Goal: Task Accomplishment & Management: Manage account settings

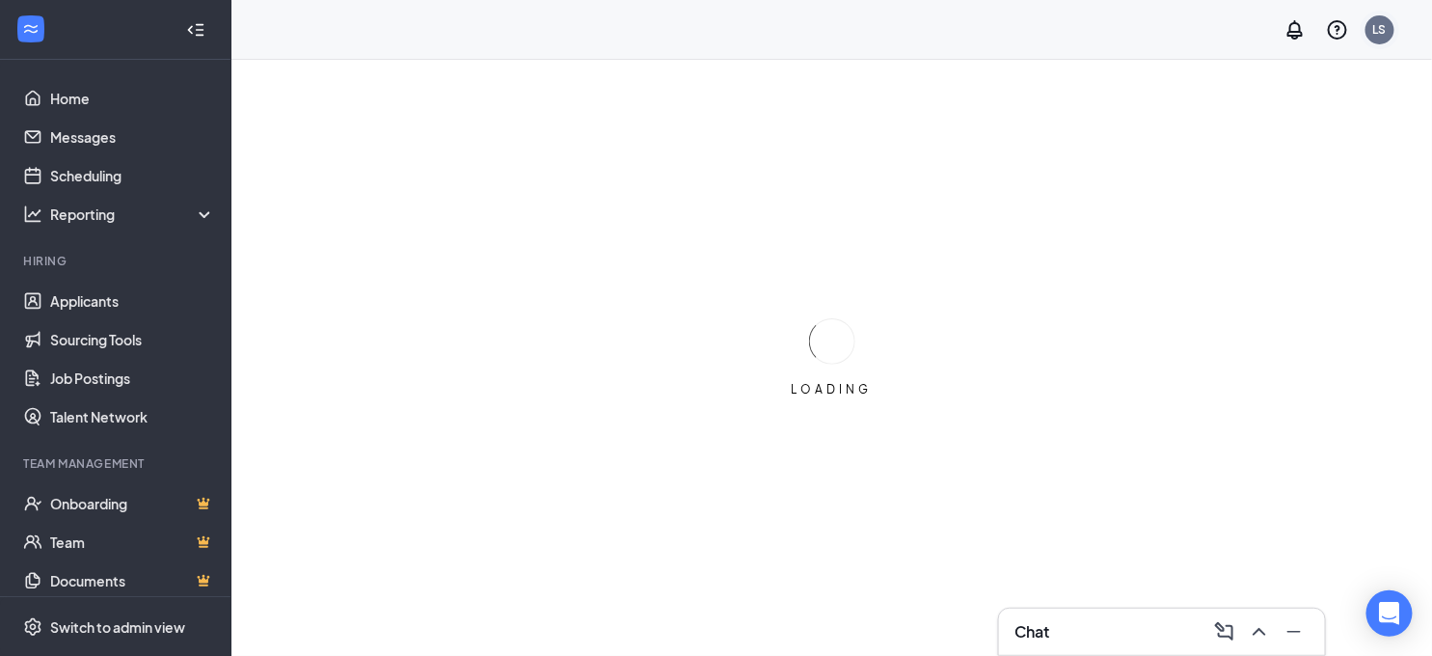
click at [1392, 36] on div "LS" at bounding box center [1379, 29] width 29 height 29
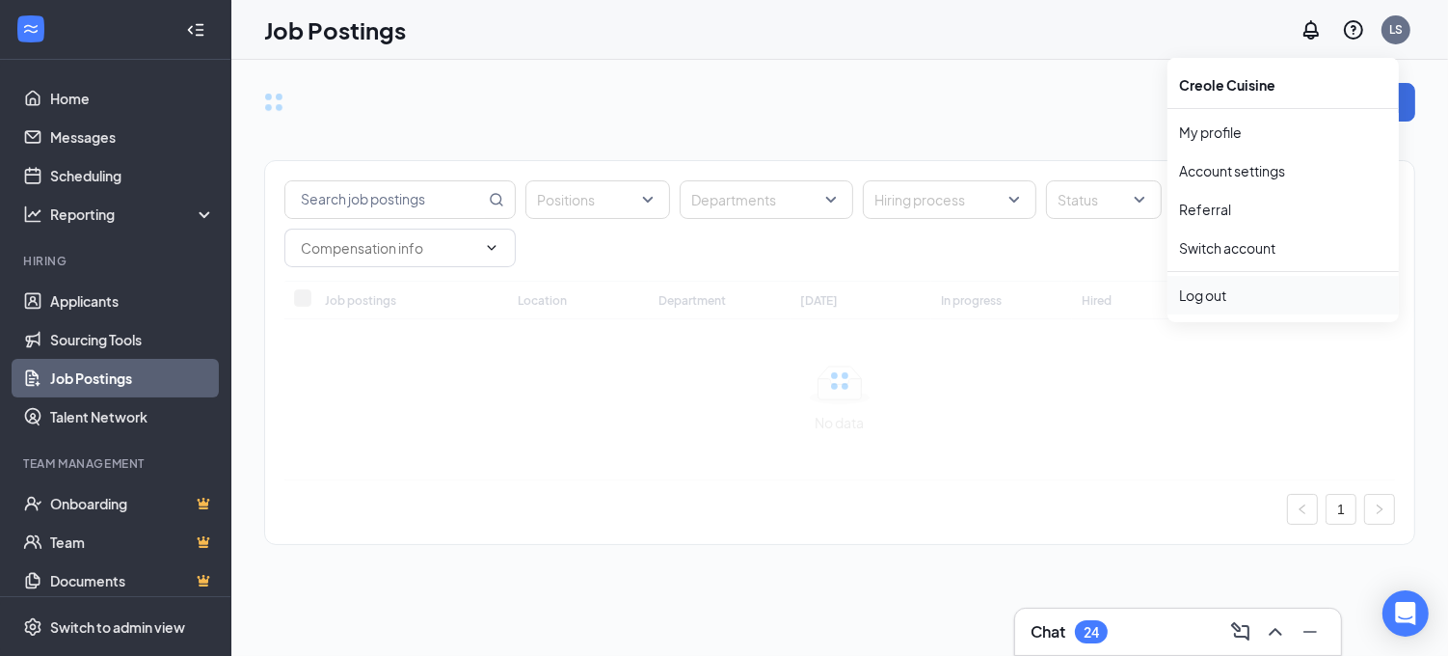
click at [1218, 295] on div "Log out" at bounding box center [1283, 294] width 208 height 19
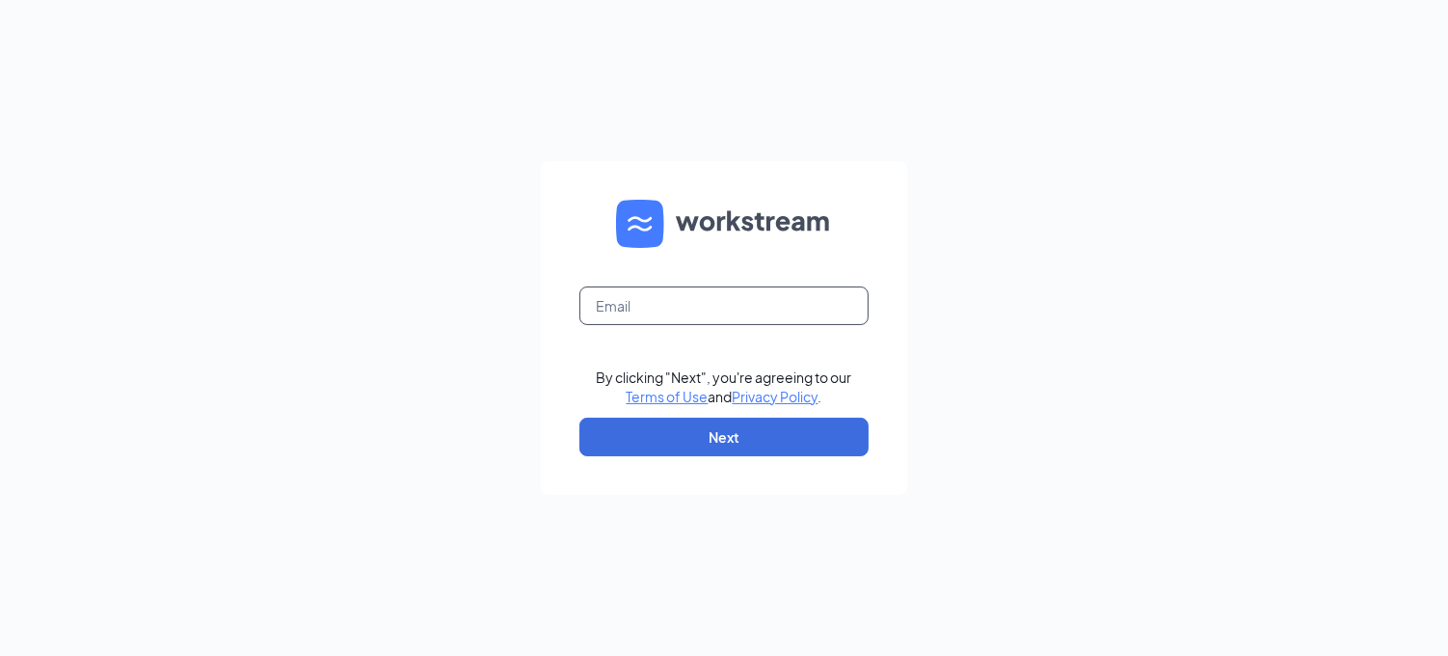
click at [612, 310] on input "text" at bounding box center [723, 305] width 289 height 39
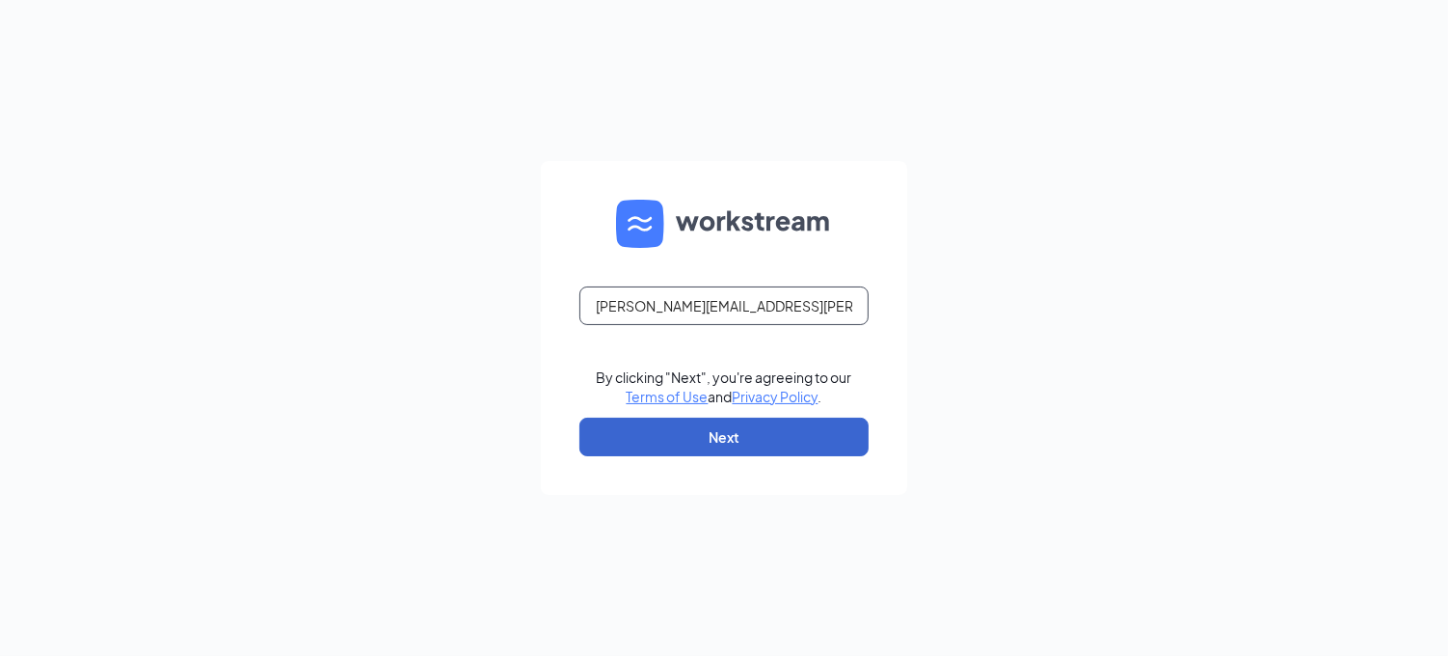
type input "[PERSON_NAME][EMAIL_ADDRESS][PERSON_NAME][DOMAIN_NAME]"
click at [697, 429] on button "Next" at bounding box center [723, 436] width 289 height 39
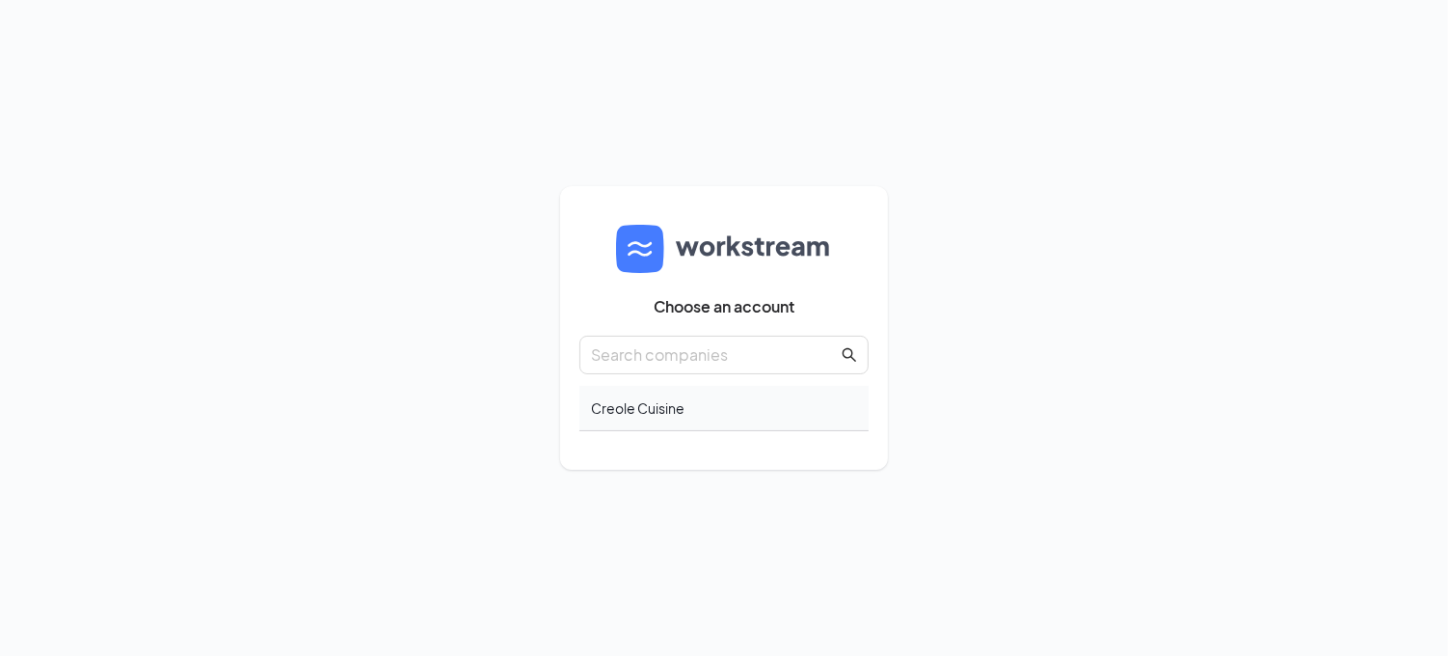
click at [650, 403] on div "Creole Cuisine" at bounding box center [723, 408] width 289 height 45
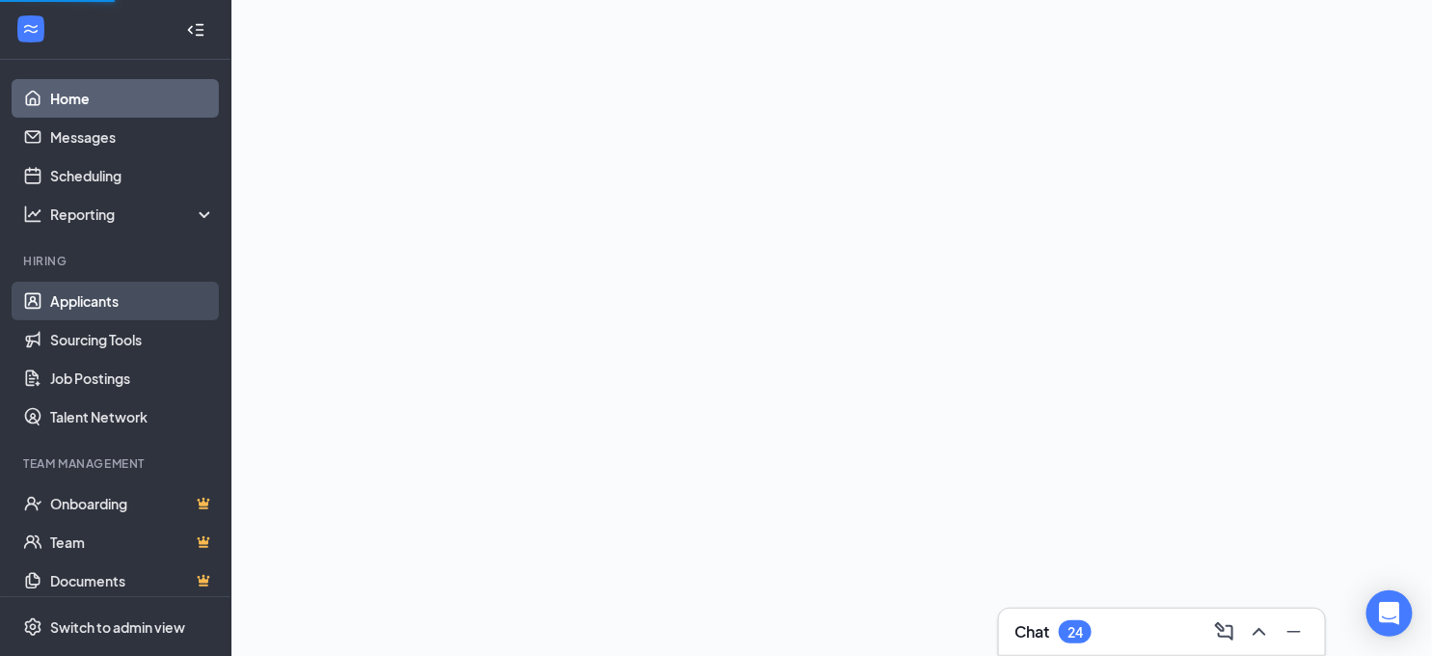
click at [114, 303] on link "Applicants" at bounding box center [132, 301] width 165 height 39
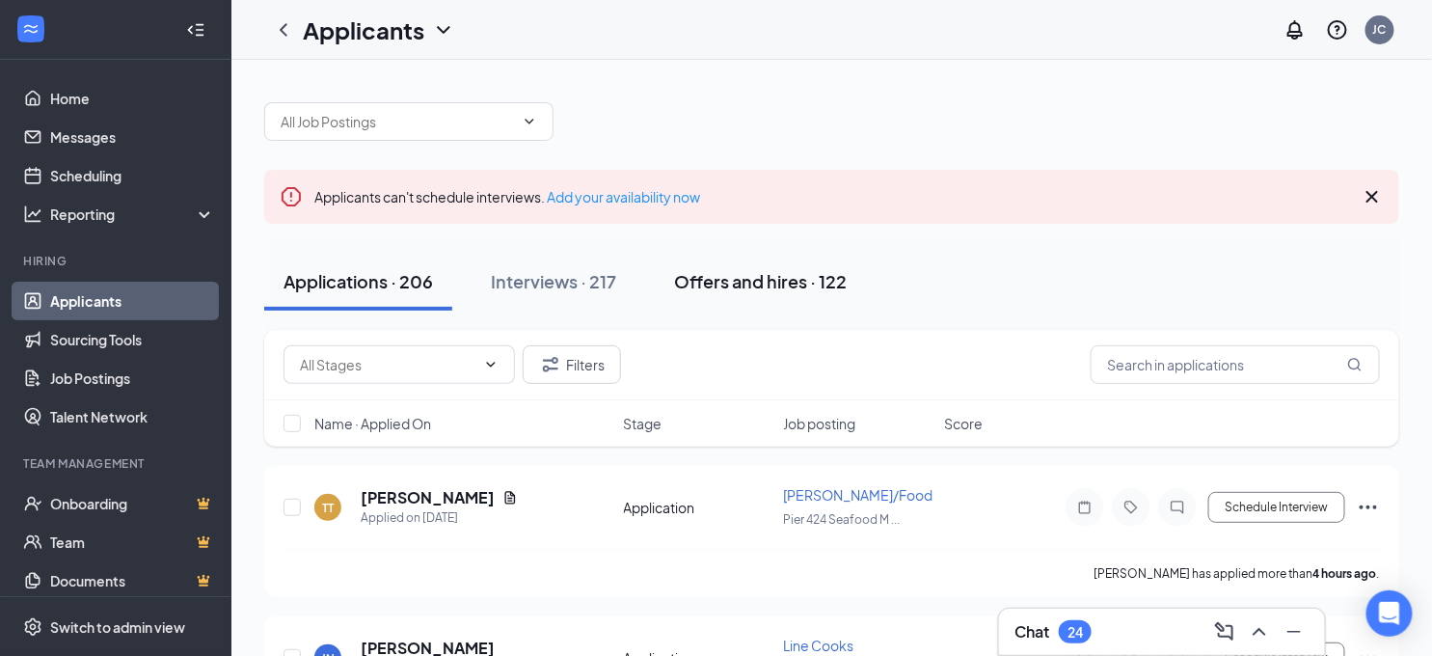
click at [707, 284] on div "Offers and hires · 122" at bounding box center [760, 281] width 173 height 24
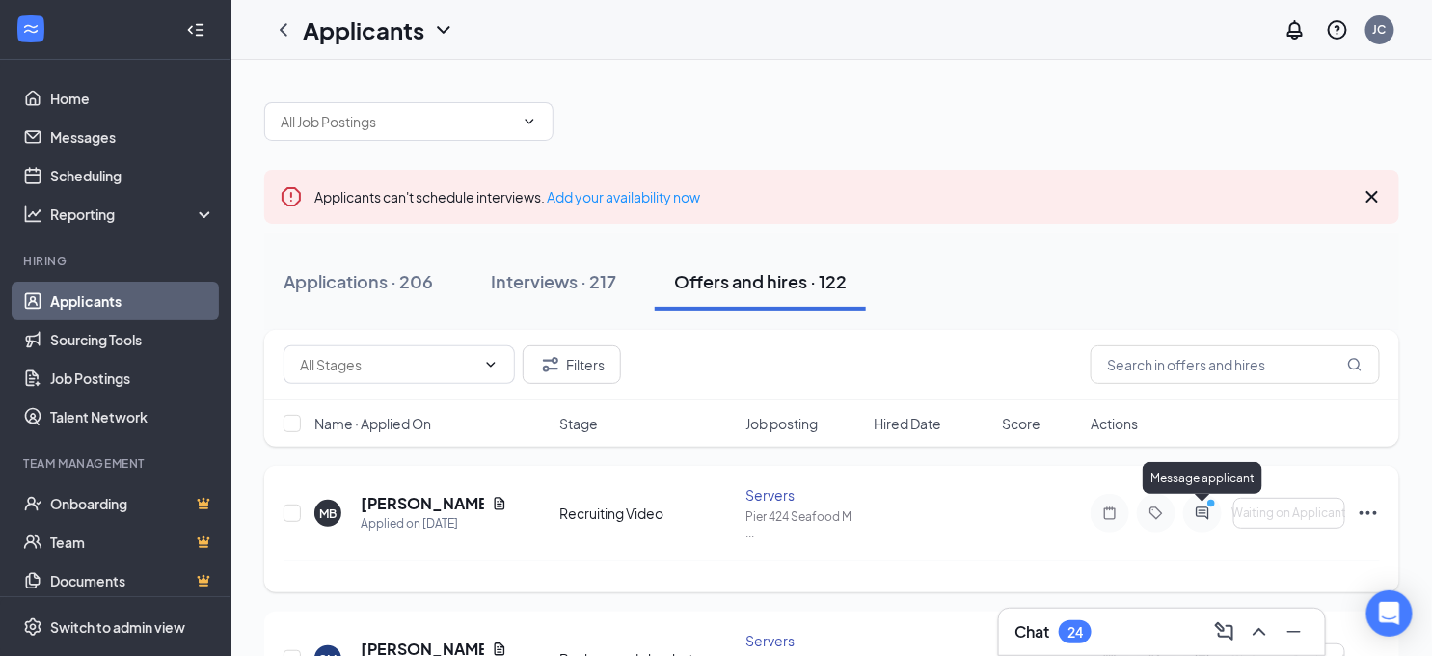
click at [1207, 507] on icon "PrimaryDot" at bounding box center [1213, 505] width 23 height 15
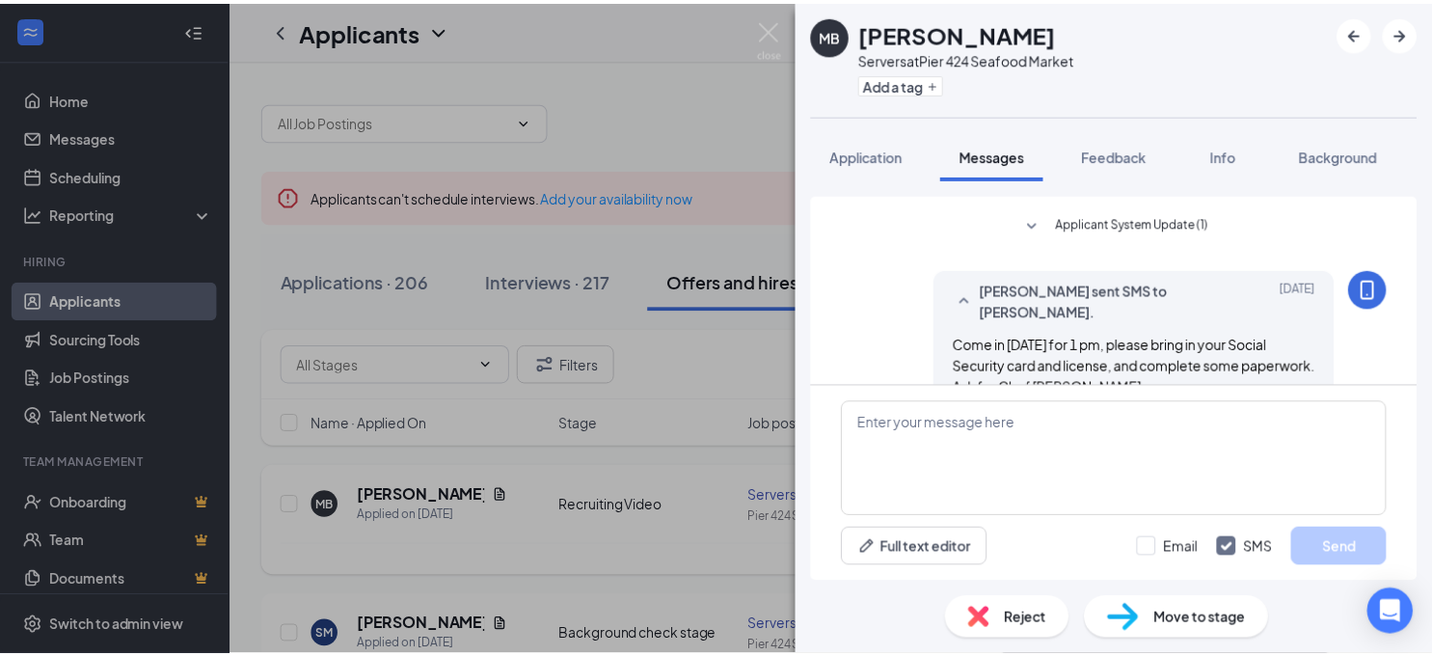
scroll to position [670, 0]
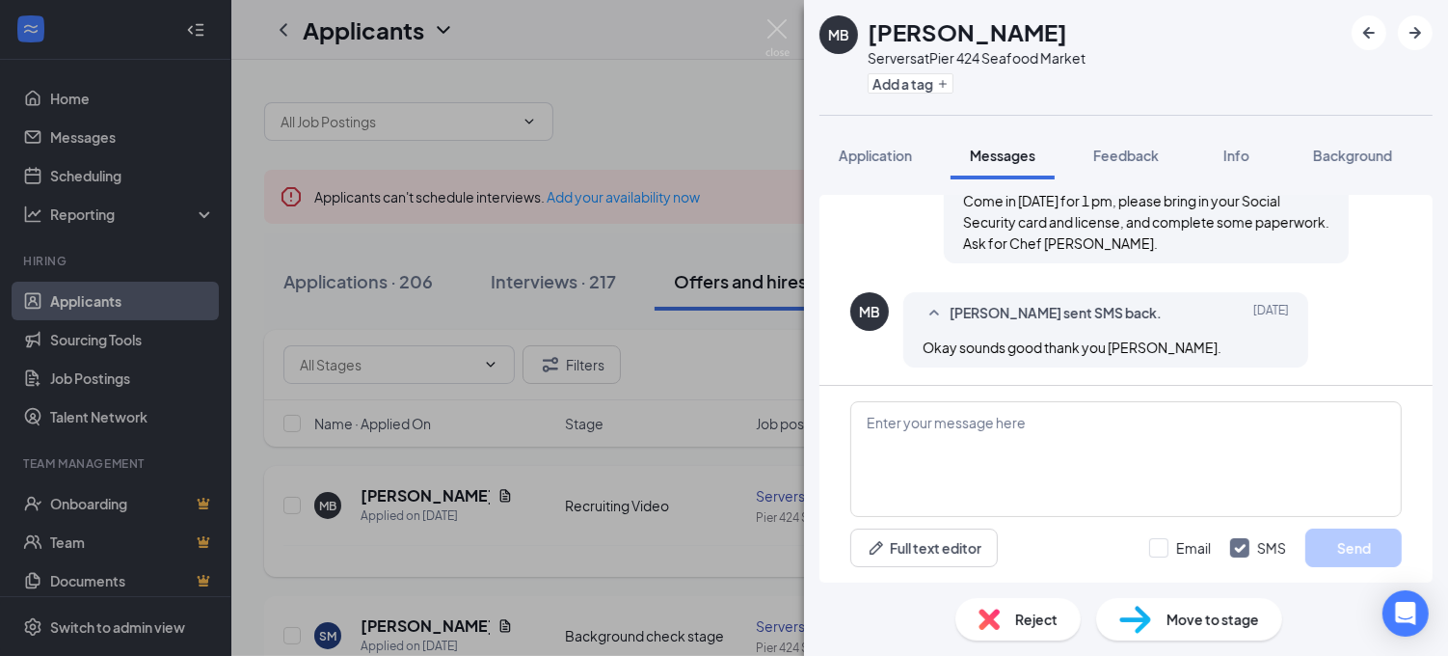
click at [711, 426] on div "MB [PERSON_NAME] Servers at Pier 424 Seafood Market Add a tag Application Messa…" at bounding box center [724, 328] width 1448 height 656
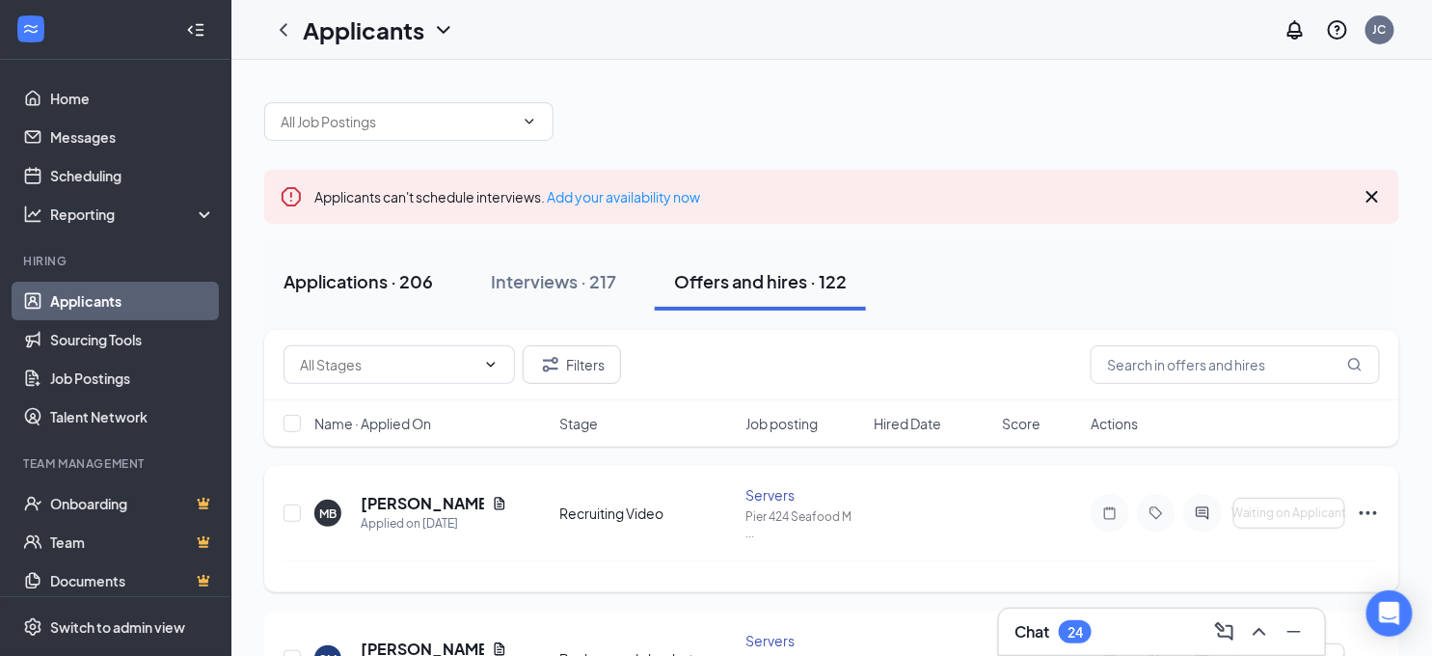
click at [361, 273] on div "Applications · 206" at bounding box center [357, 281] width 149 height 24
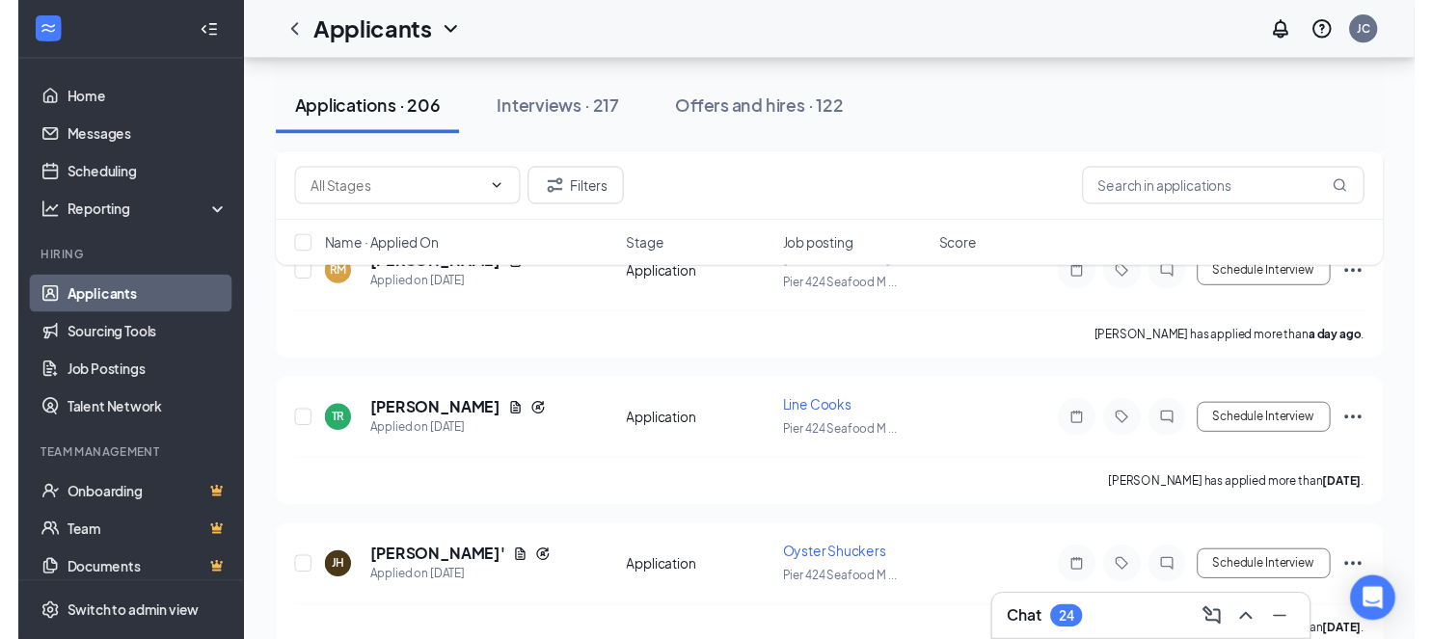
scroll to position [2195, 0]
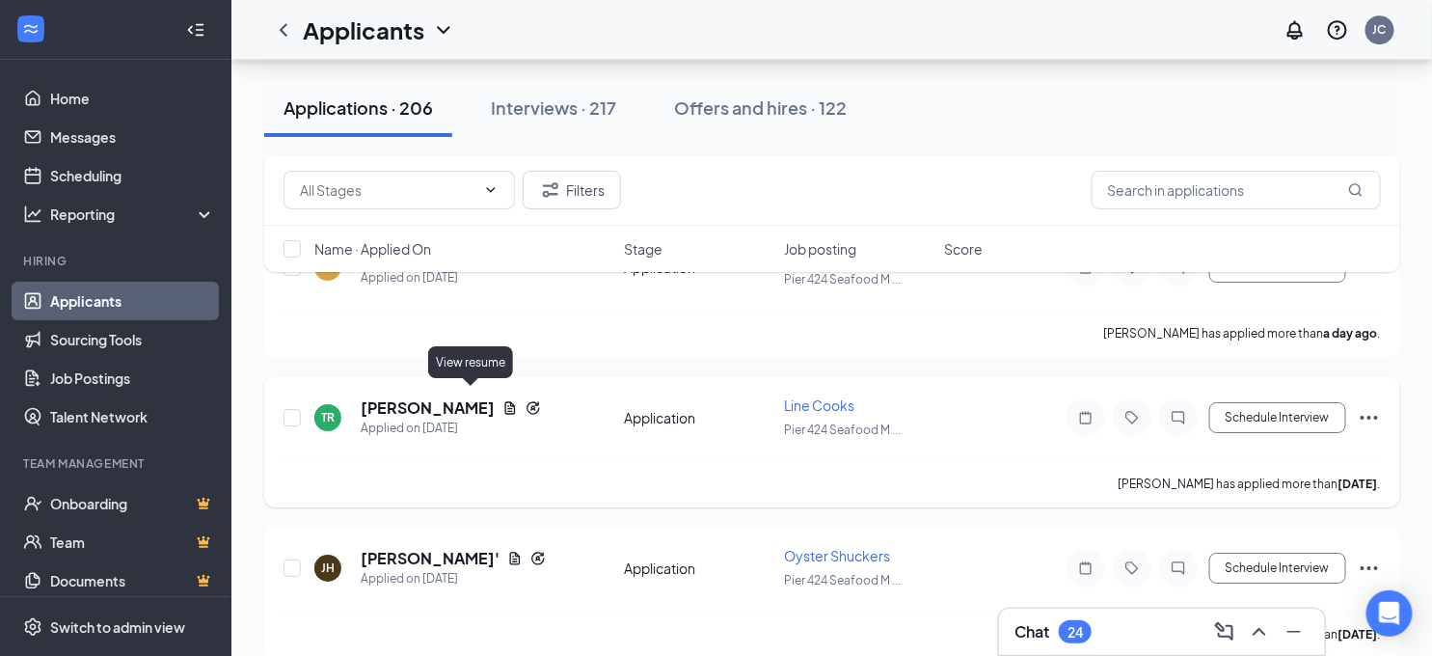
click at [505, 401] on icon "Document" at bounding box center [510, 407] width 11 height 13
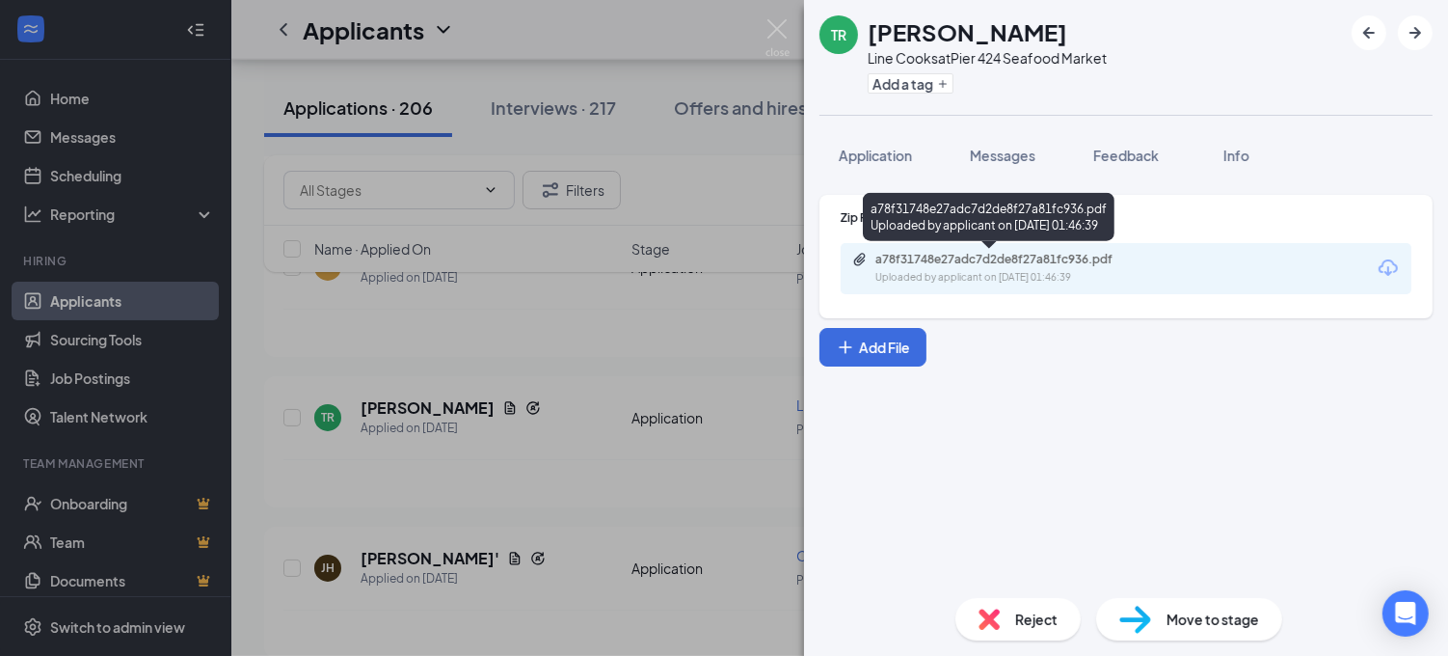
click at [877, 262] on div "a78f31748e27adc7d2de8f27a81fc936.pdf" at bounding box center [1010, 259] width 270 height 15
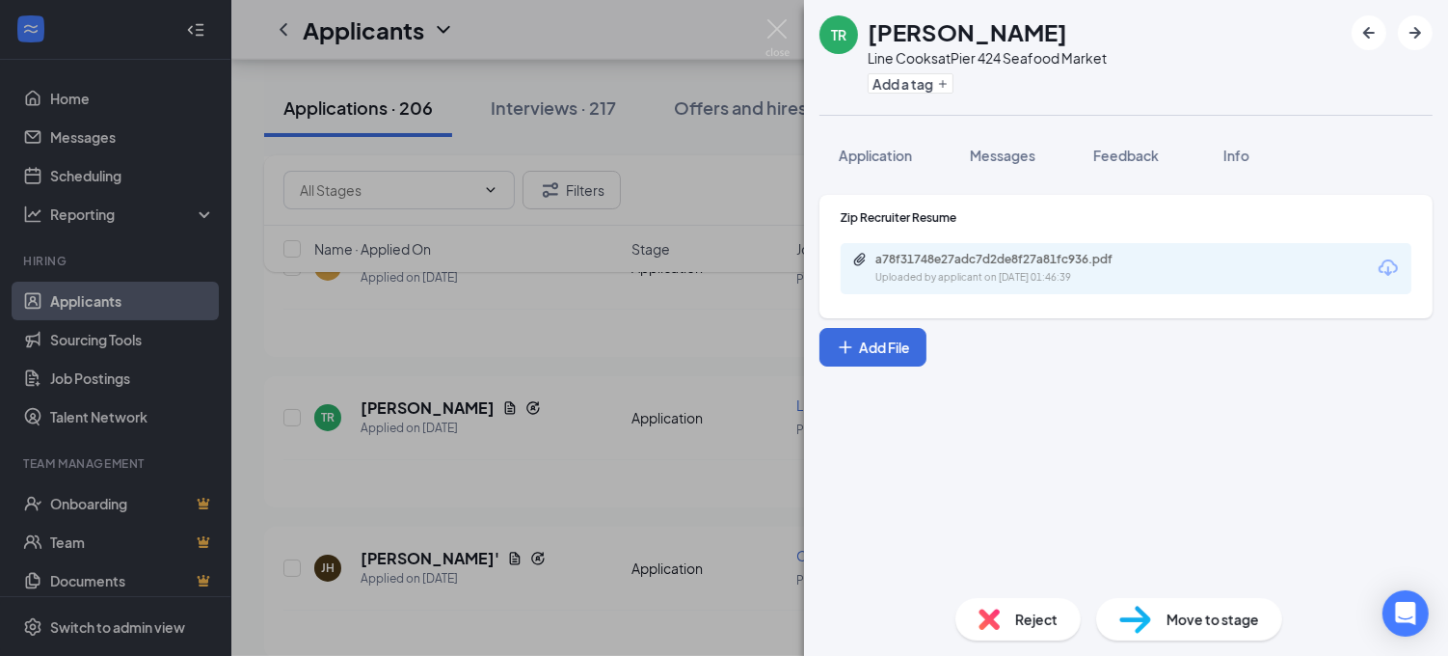
click at [509, 412] on div "[PERSON_NAME] [PERSON_NAME] Line Cooks at Pier 424 Seafood Market Add a tag App…" at bounding box center [724, 328] width 1448 height 656
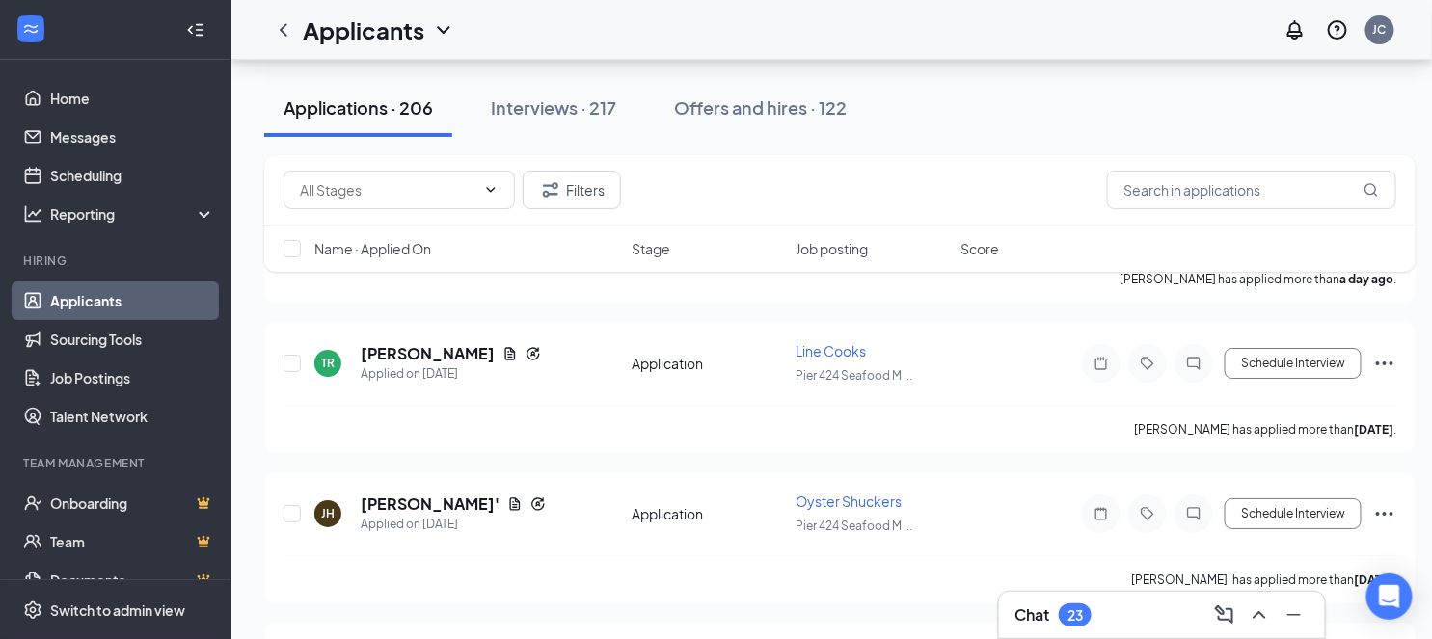
scroll to position [2338, 0]
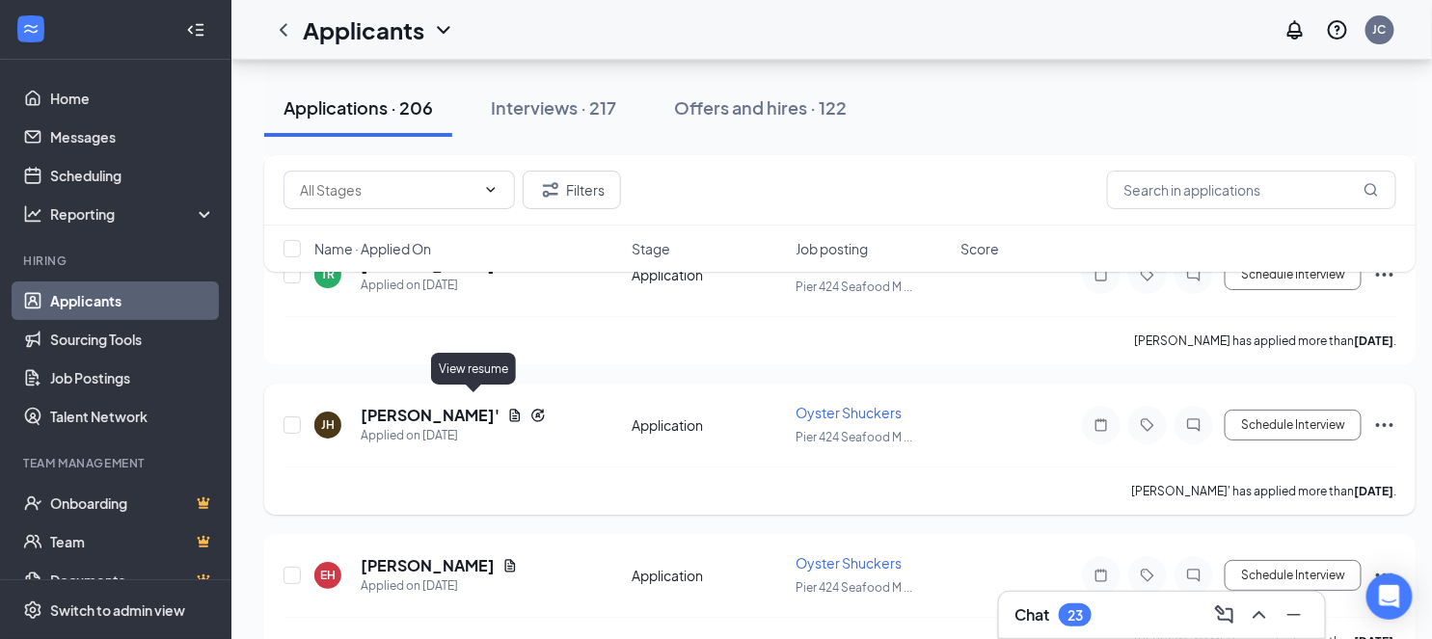
click at [510, 409] on icon "Document" at bounding box center [515, 415] width 11 height 13
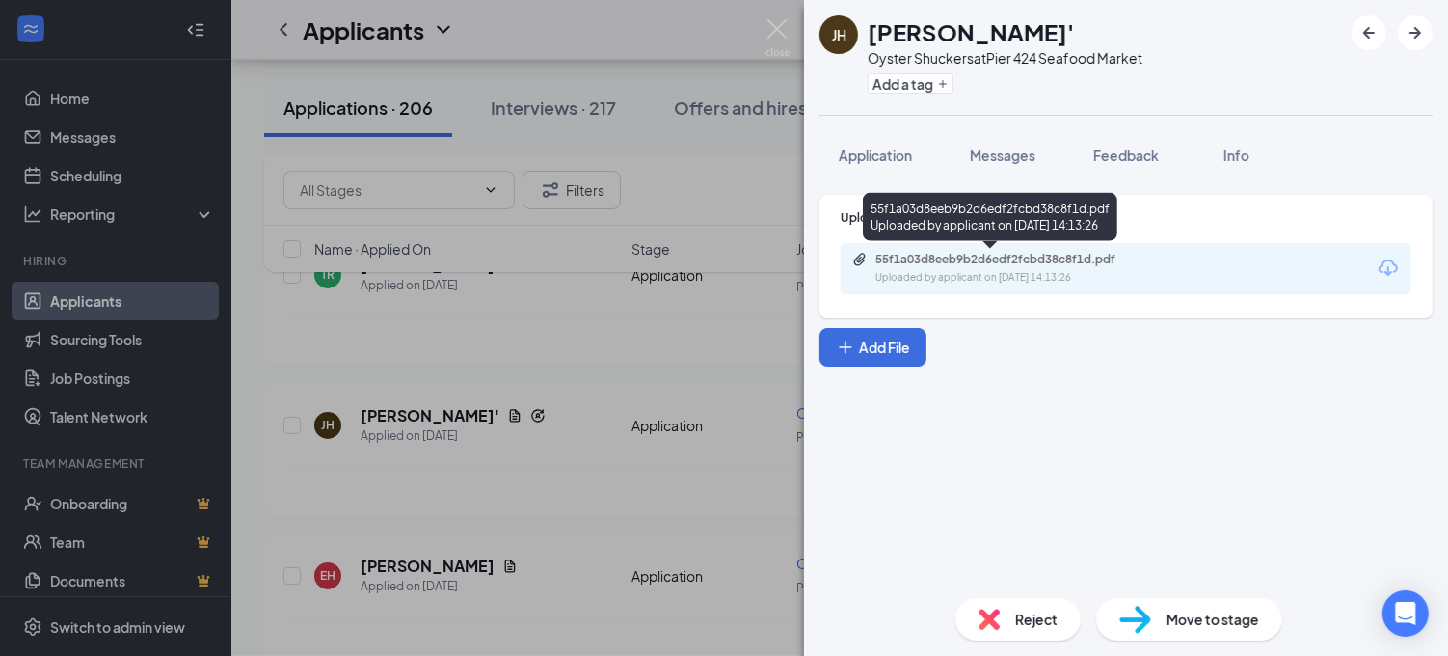
click at [899, 270] on div "Uploaded by applicant on [DATE] 14:13:26" at bounding box center [1019, 277] width 289 height 15
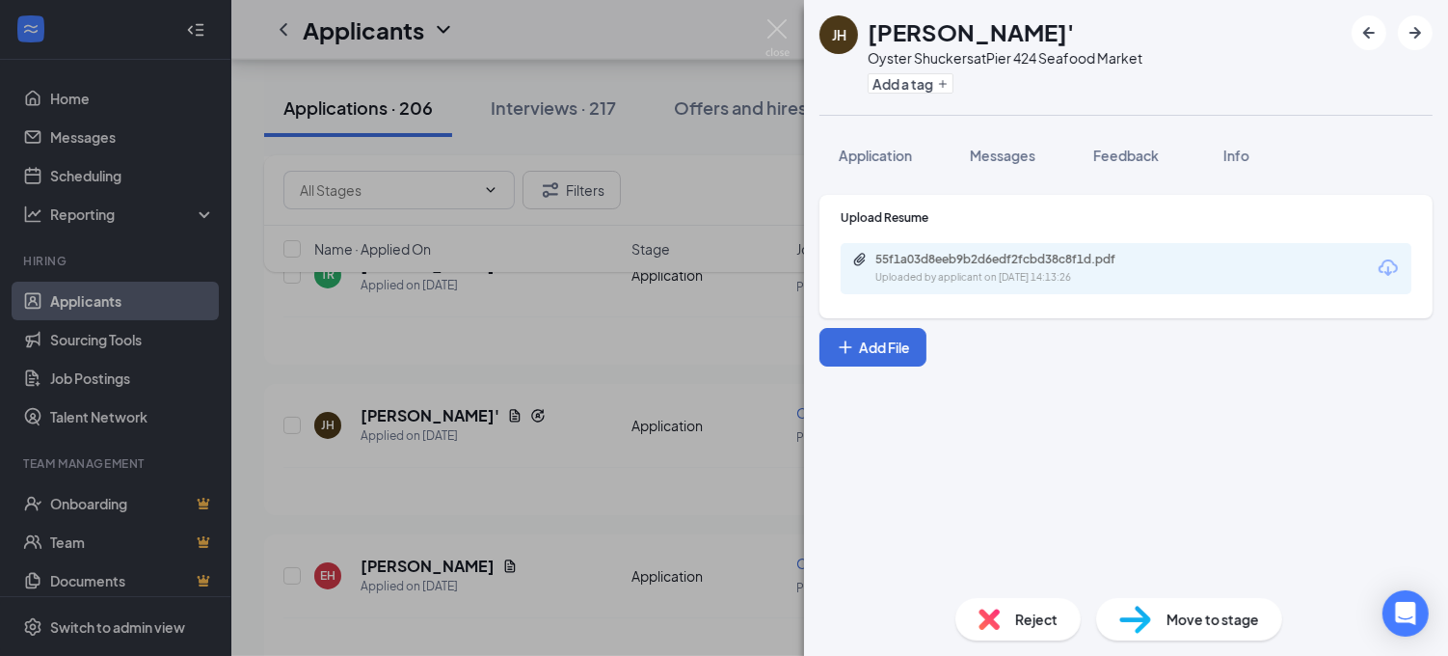
click at [647, 302] on div "[PERSON_NAME]' Oyster Shuckers at Pier 424 Seafood Market Add a tag Application…" at bounding box center [724, 328] width 1448 height 656
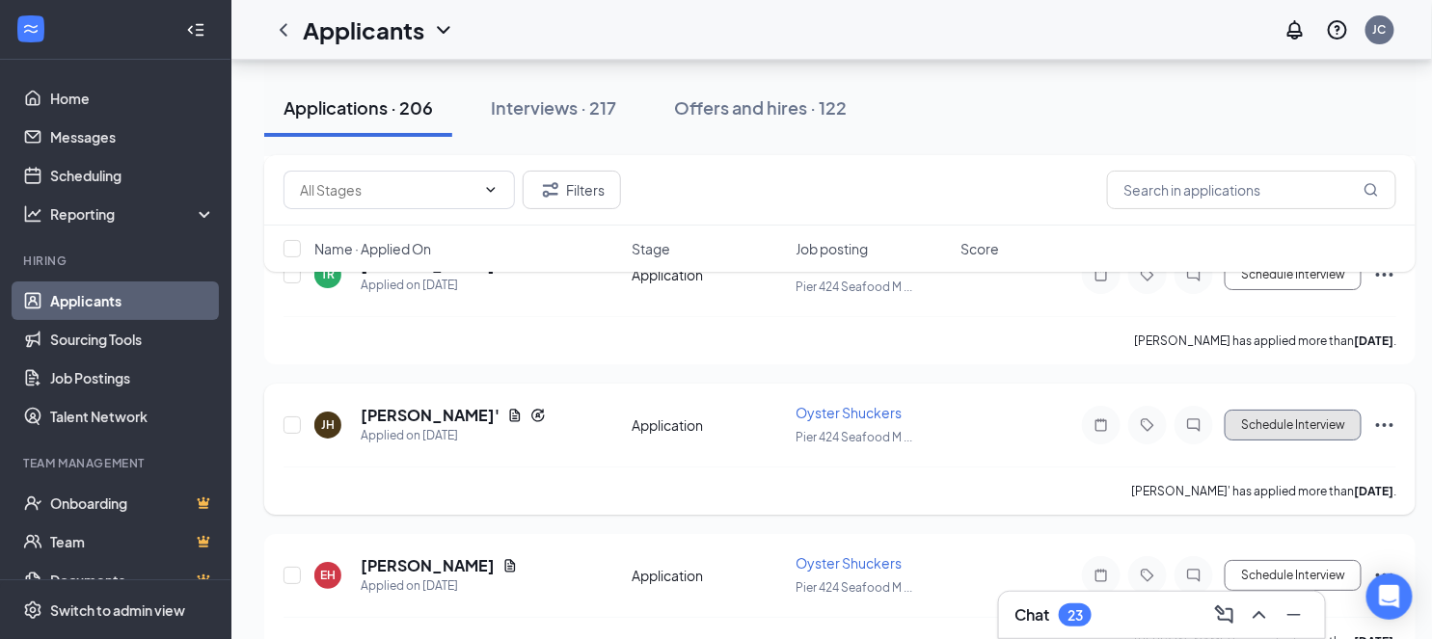
click at [1279, 415] on button "Schedule Interview" at bounding box center [1293, 425] width 137 height 31
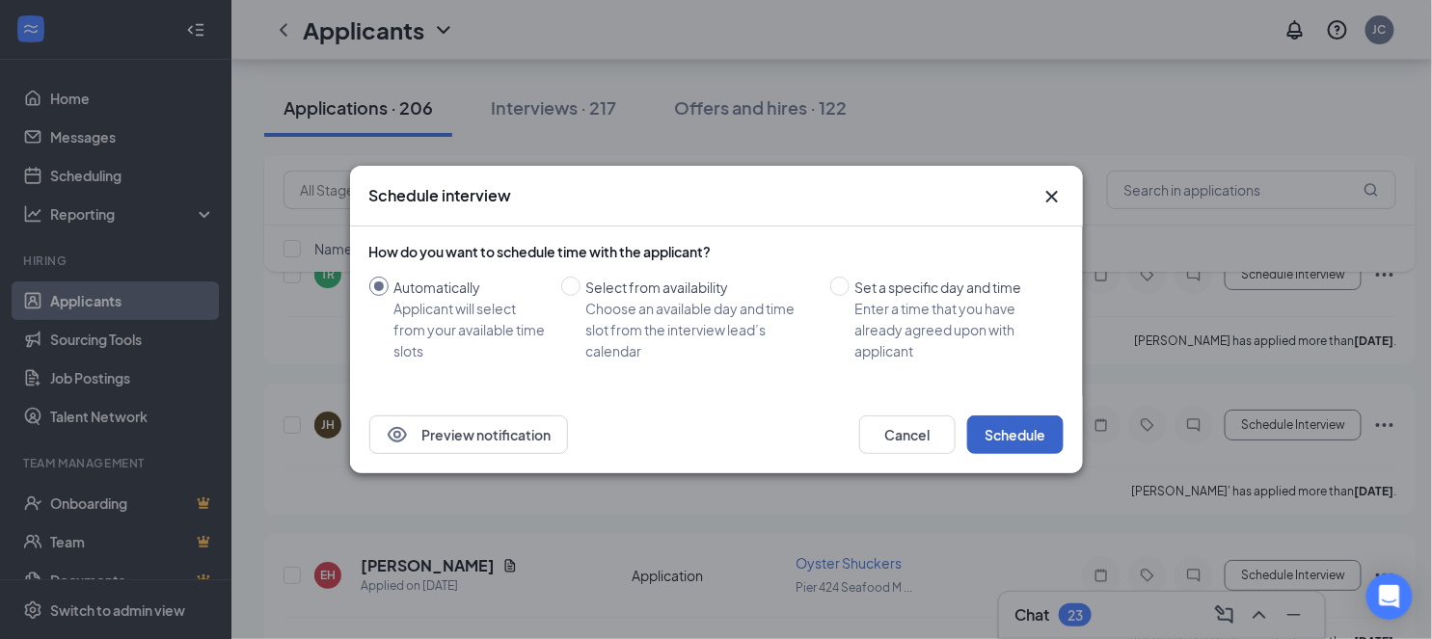
click at [1009, 425] on button "Schedule" at bounding box center [1015, 435] width 96 height 39
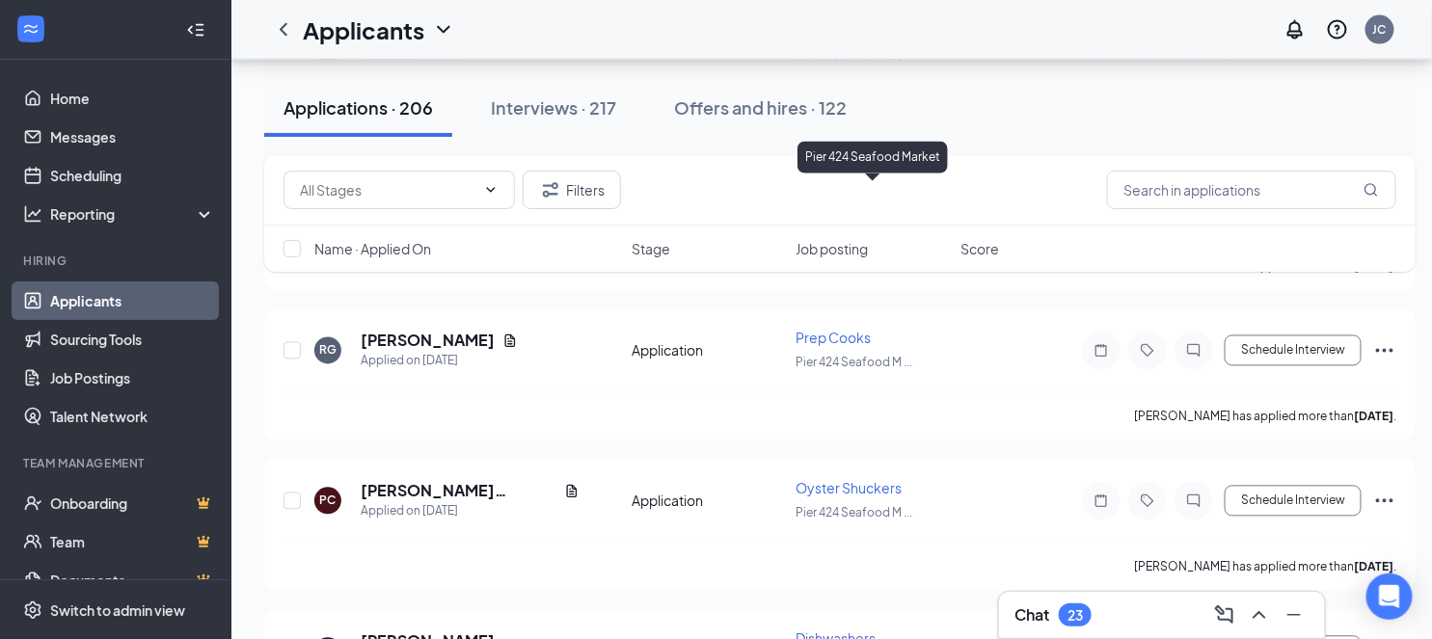
scroll to position [3767, 0]
click at [564, 483] on icon "Document" at bounding box center [571, 490] width 15 height 15
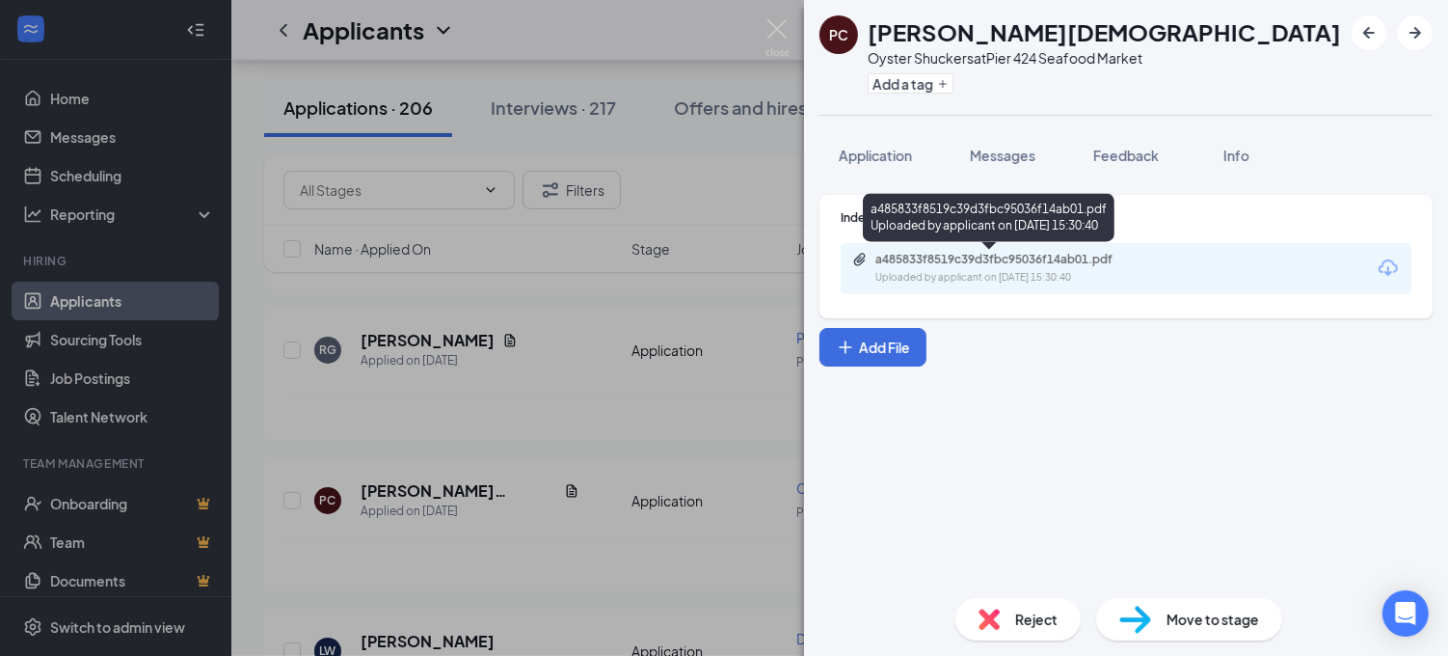
click at [959, 252] on div "a485833f8519c39d3fbc95036f14ab01.pdf" at bounding box center [1010, 259] width 270 height 15
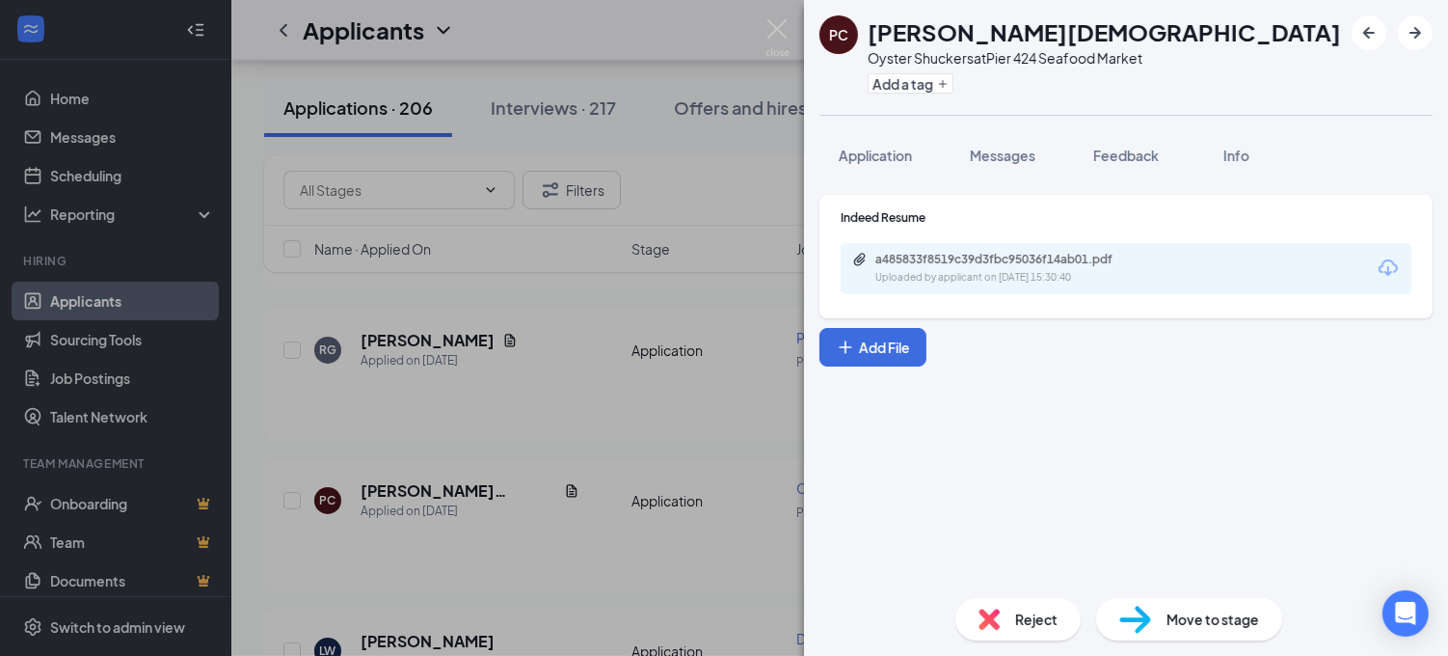
click at [492, 354] on div "PC [PERSON_NAME][DEMOGRAPHIC_DATA] Shuckers at Pier 424 Seafood Market Add a ta…" at bounding box center [724, 328] width 1448 height 656
click at [494, 391] on div "[PERSON_NAME] has applied more than [DATE] ." at bounding box center [839, 415] width 1113 height 48
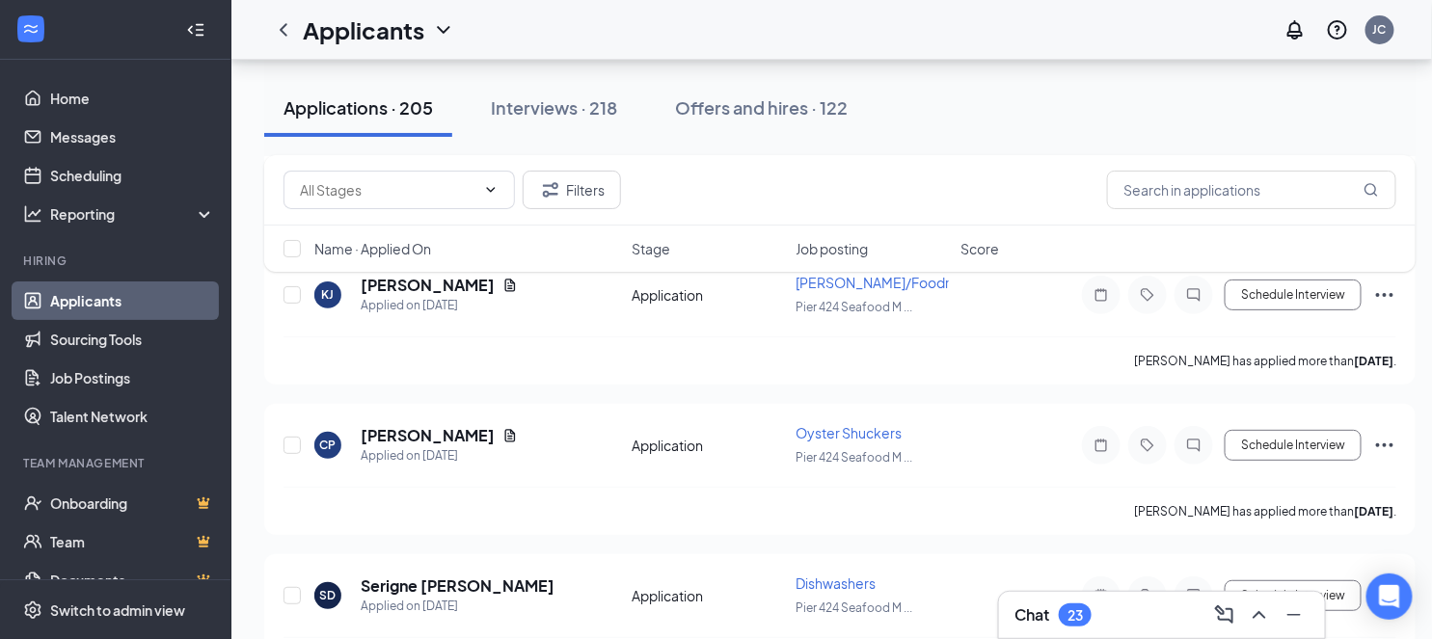
scroll to position [5178, 0]
click at [504, 426] on icon "Document" at bounding box center [509, 433] width 15 height 15
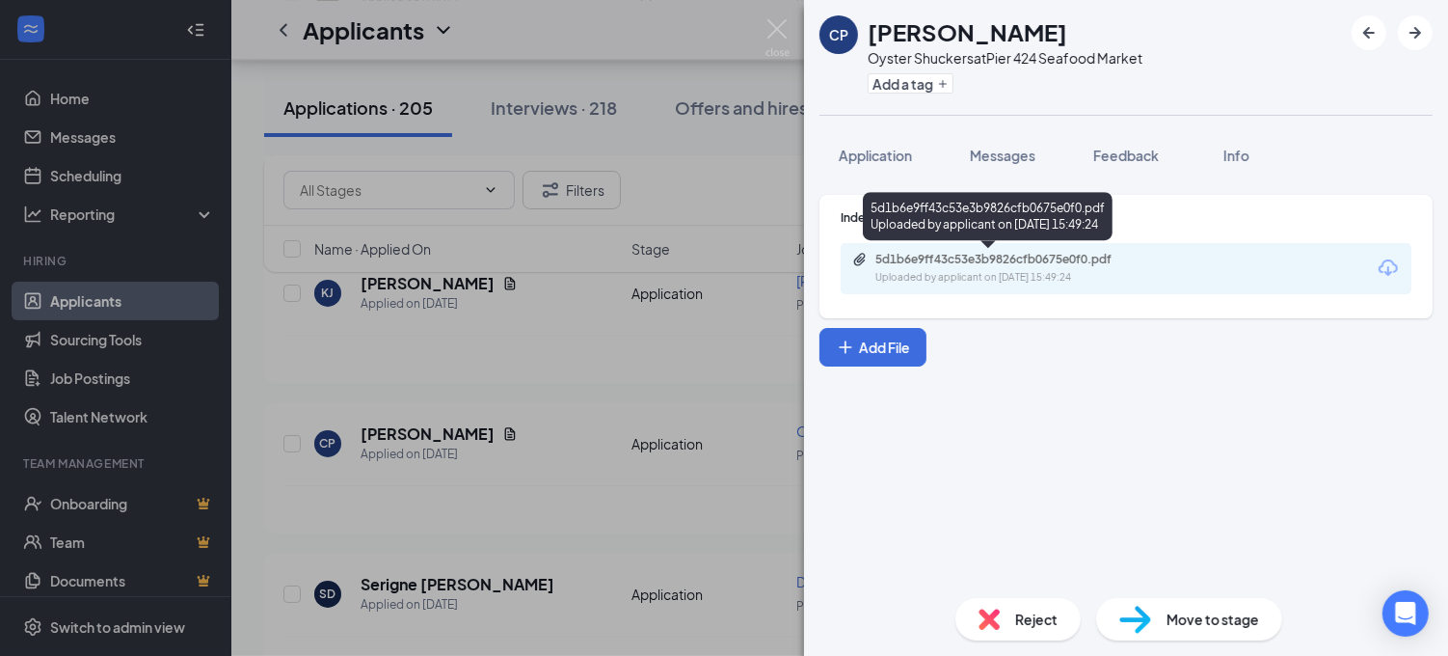
click at [974, 271] on div "Uploaded by applicant on [DATE] 15:49:24" at bounding box center [1019, 277] width 289 height 15
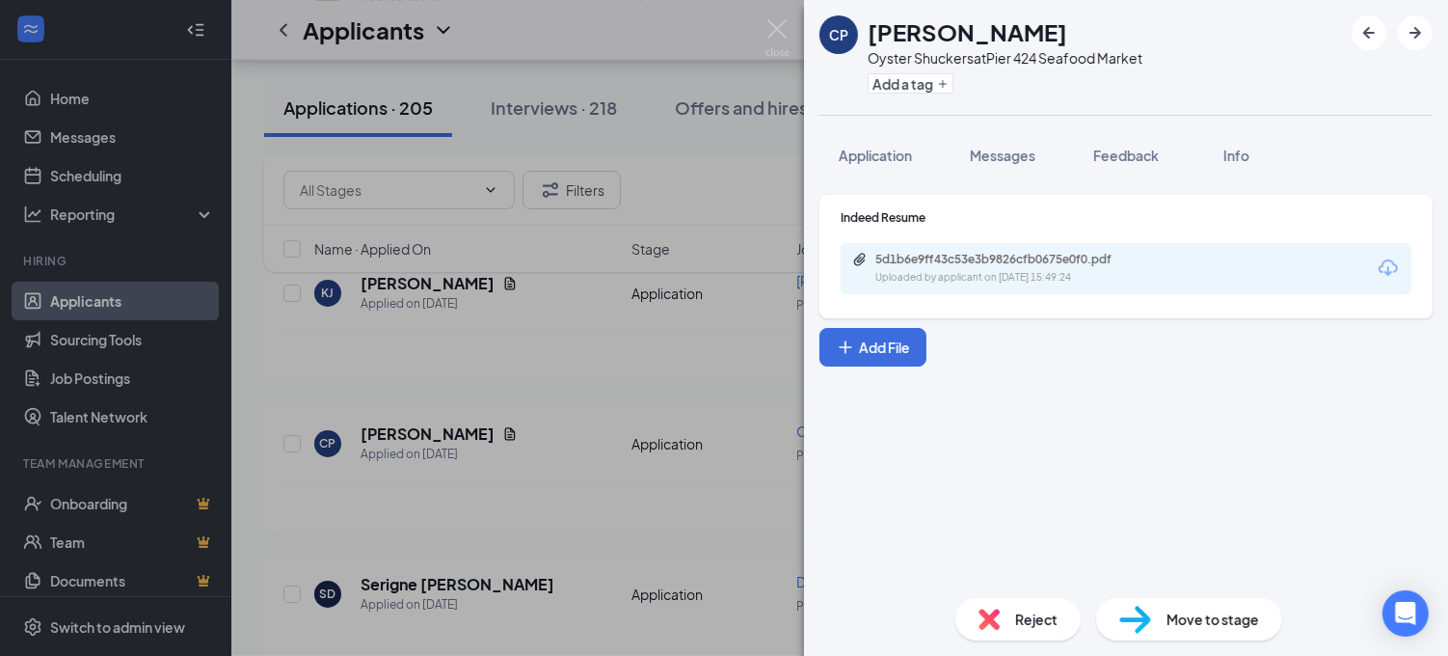
click at [643, 296] on div "CP [PERSON_NAME] Oyster Shuckers at Pier 424 Seafood Market Add a tag Applicati…" at bounding box center [724, 328] width 1448 height 656
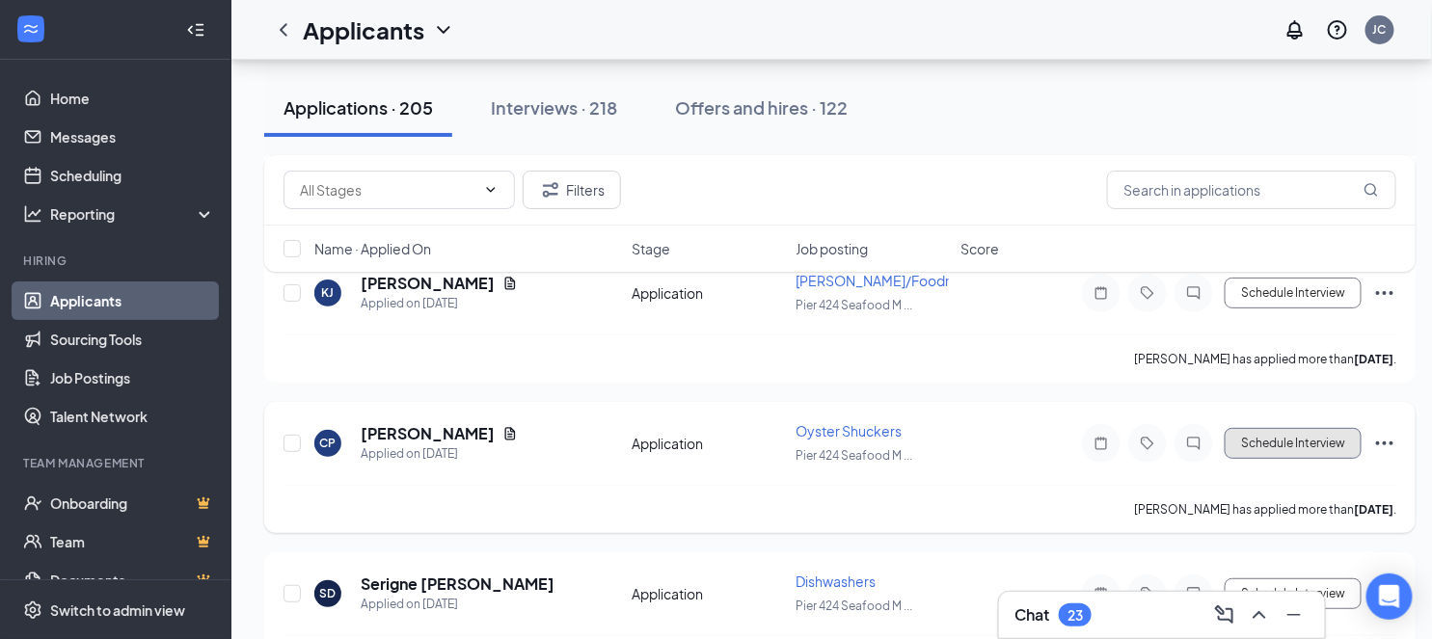
click at [1254, 428] on button "Schedule Interview" at bounding box center [1293, 443] width 137 height 31
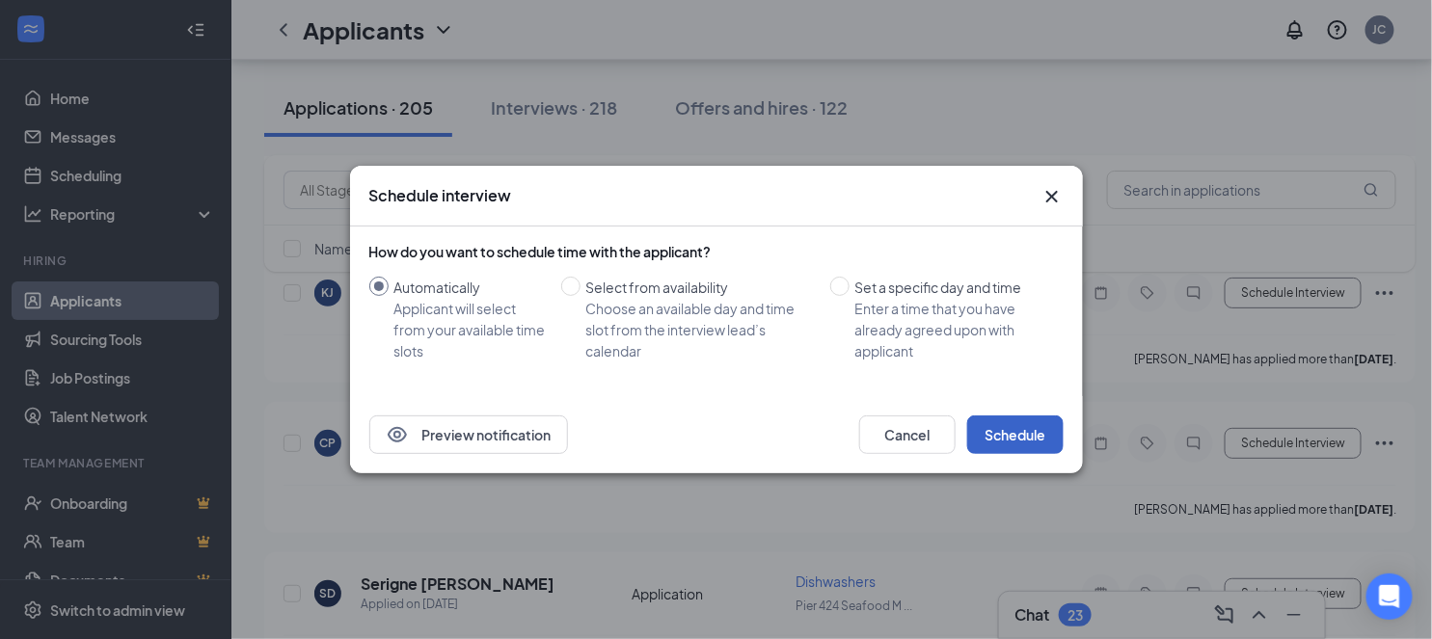
click at [1018, 429] on button "Schedule" at bounding box center [1015, 435] width 96 height 39
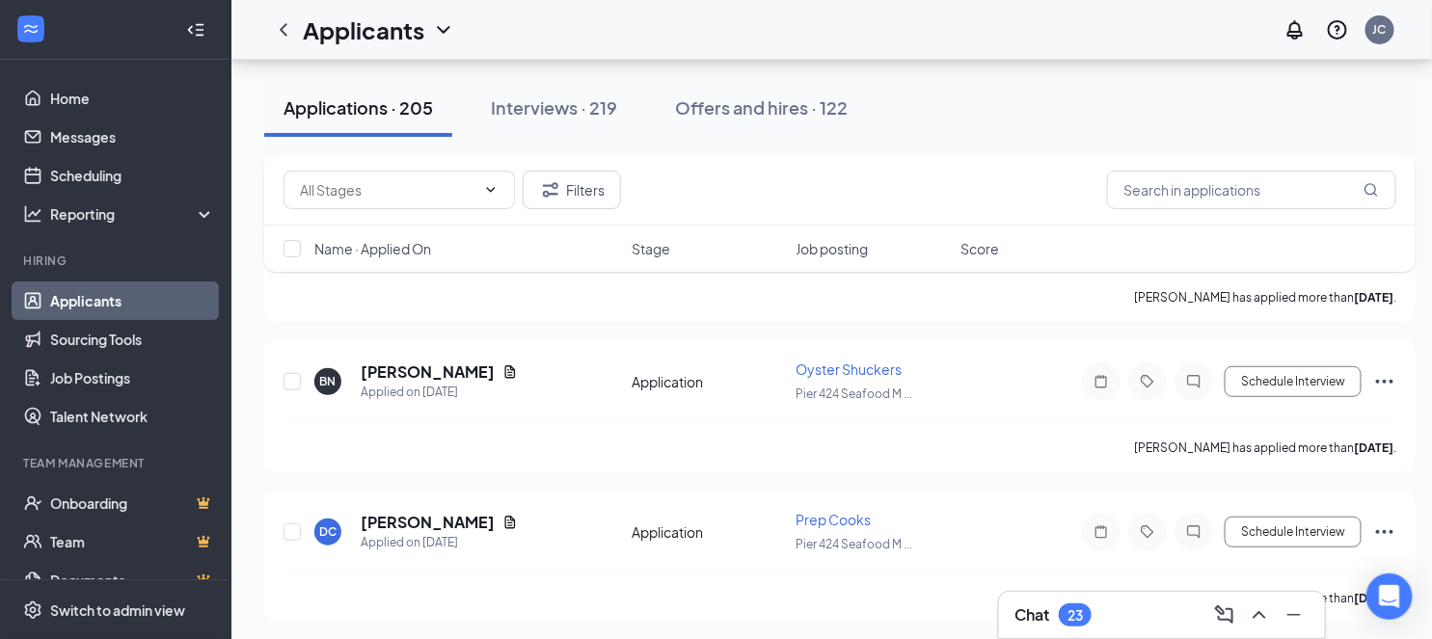
scroll to position [7946, 0]
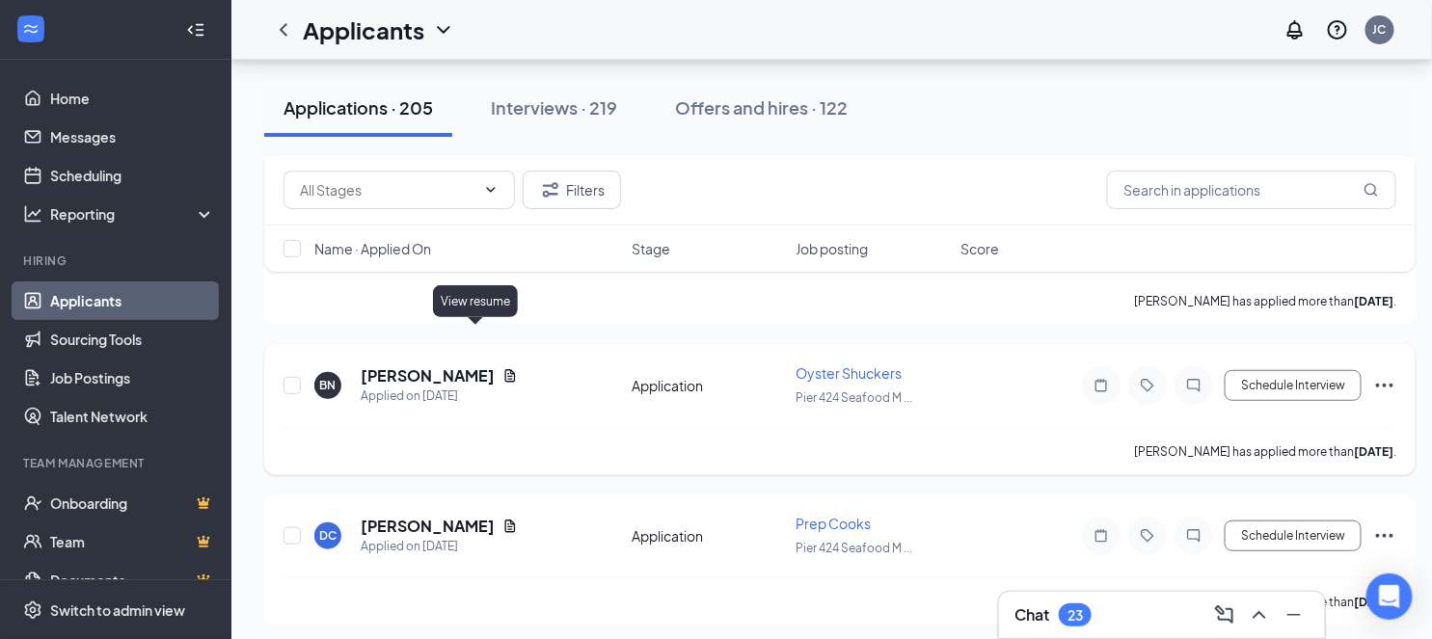
click at [502, 368] on icon "Document" at bounding box center [509, 375] width 15 height 15
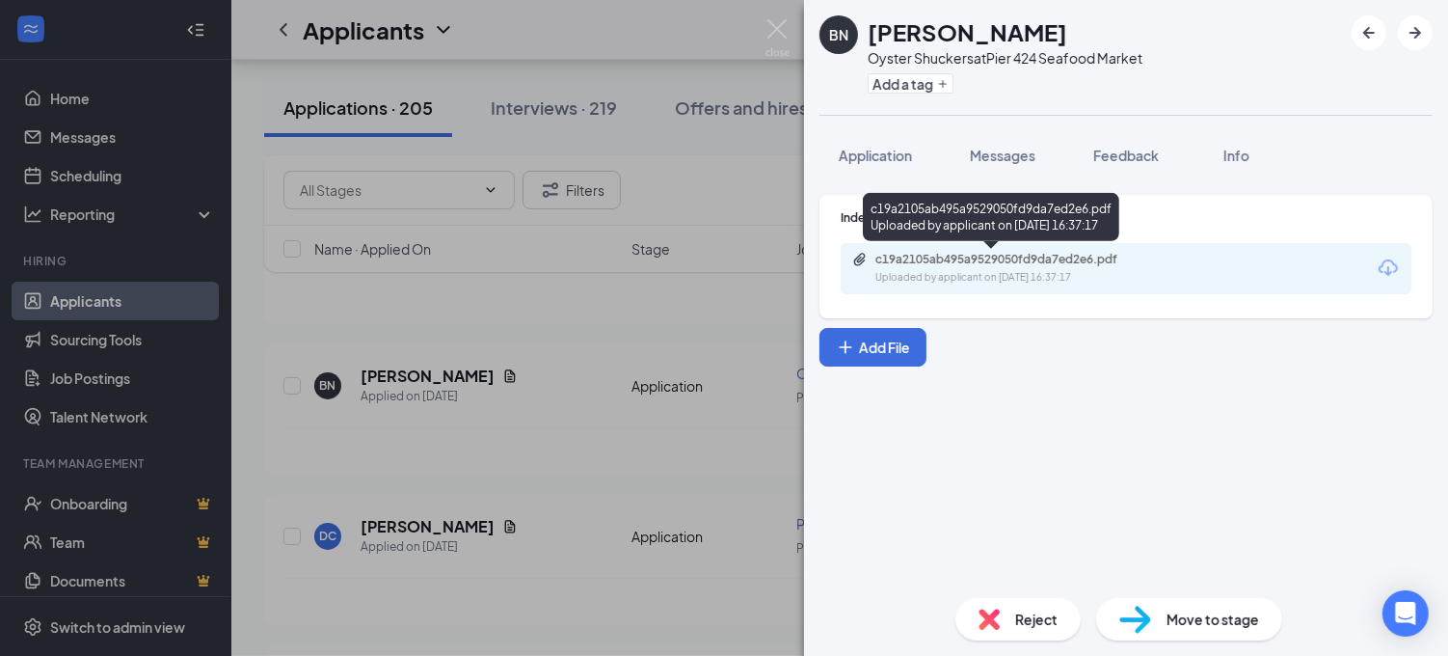
click at [908, 282] on div "Uploaded by applicant on [DATE] 16:37:17" at bounding box center [1019, 277] width 289 height 15
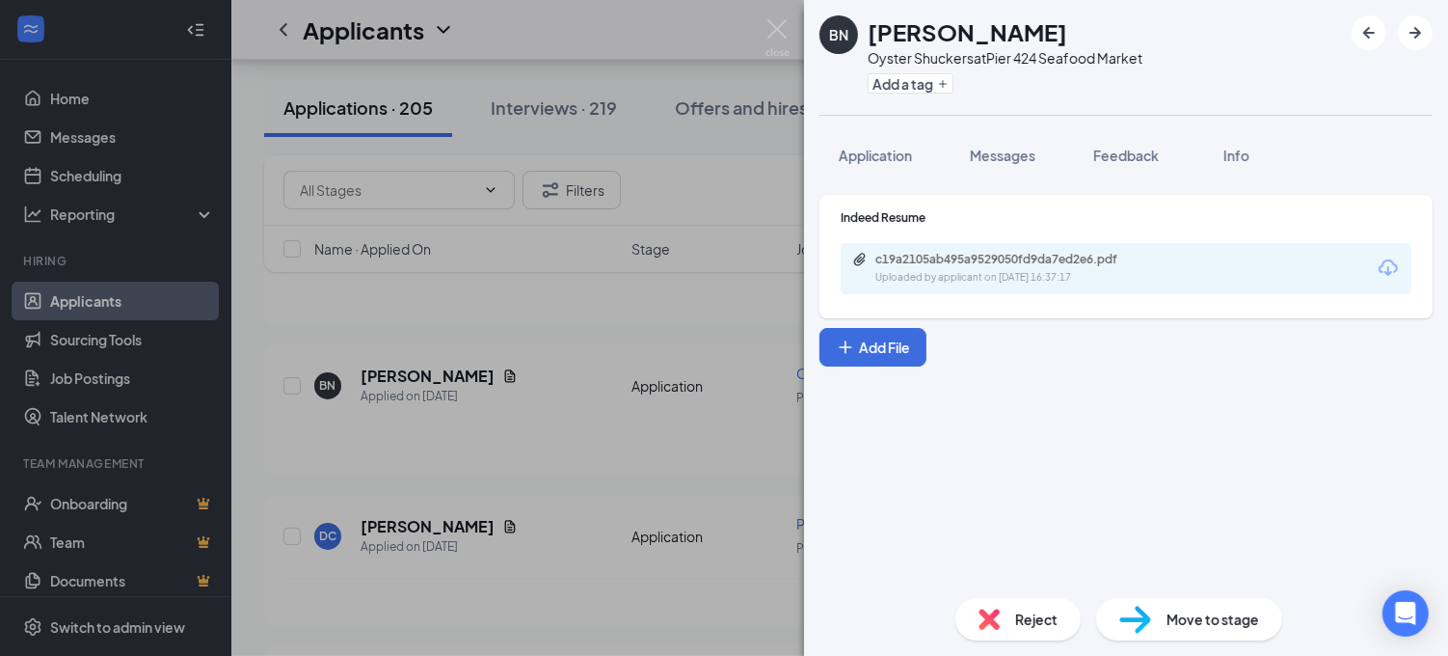
click at [651, 376] on div "BN [PERSON_NAME] Oyster Shuckers at Pier 424 Seafood Market Add a tag Applicati…" at bounding box center [724, 328] width 1448 height 656
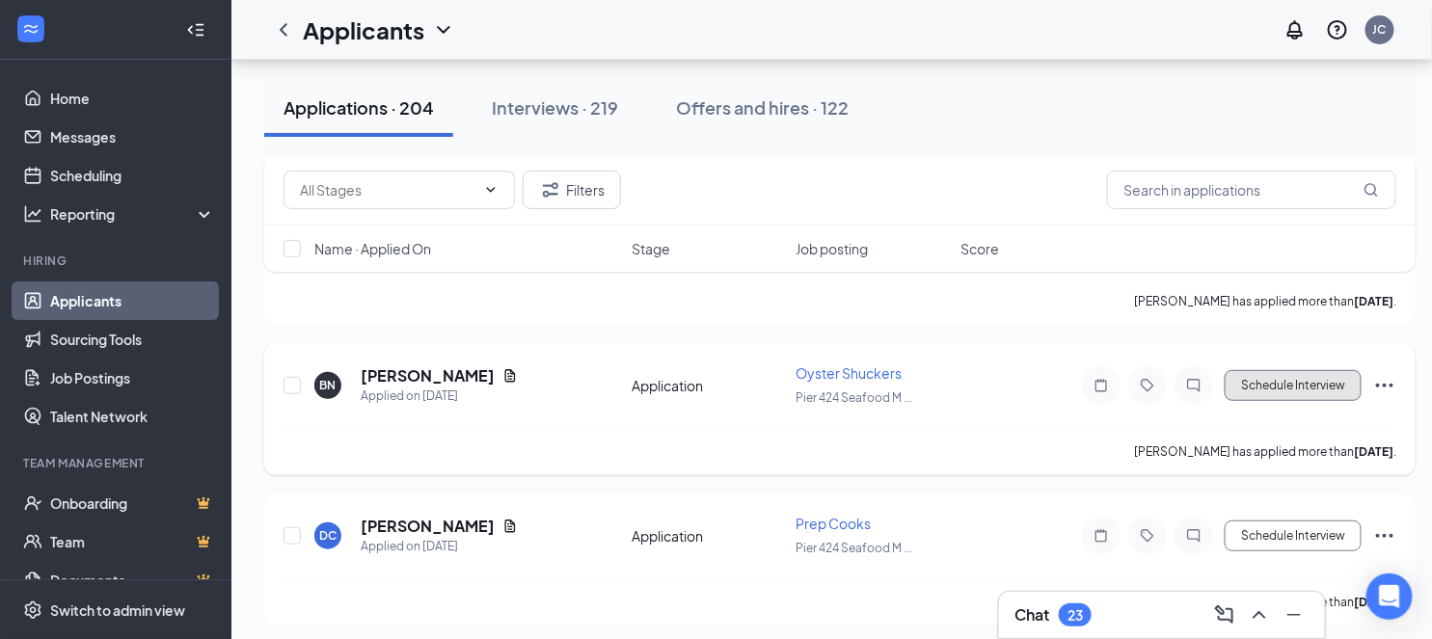
click at [1306, 370] on button "Schedule Interview" at bounding box center [1293, 385] width 137 height 31
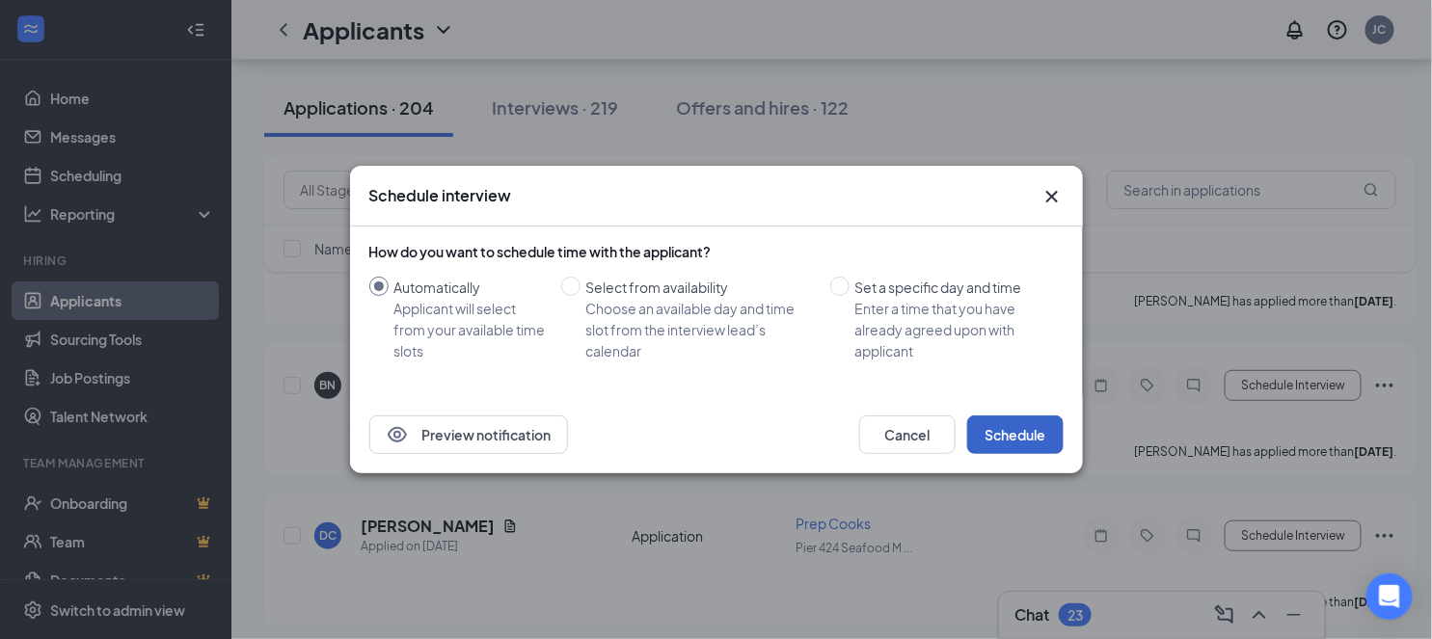
click at [1029, 434] on button "Schedule" at bounding box center [1015, 435] width 96 height 39
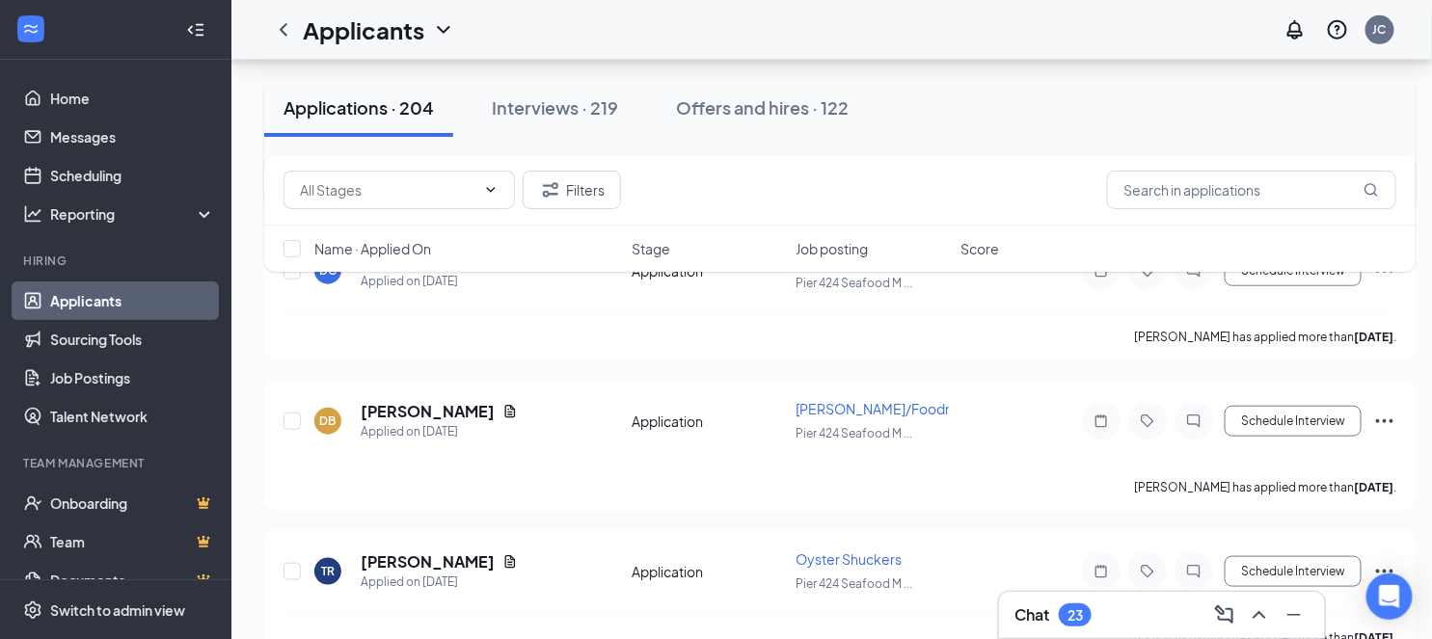
scroll to position [8230, 0]
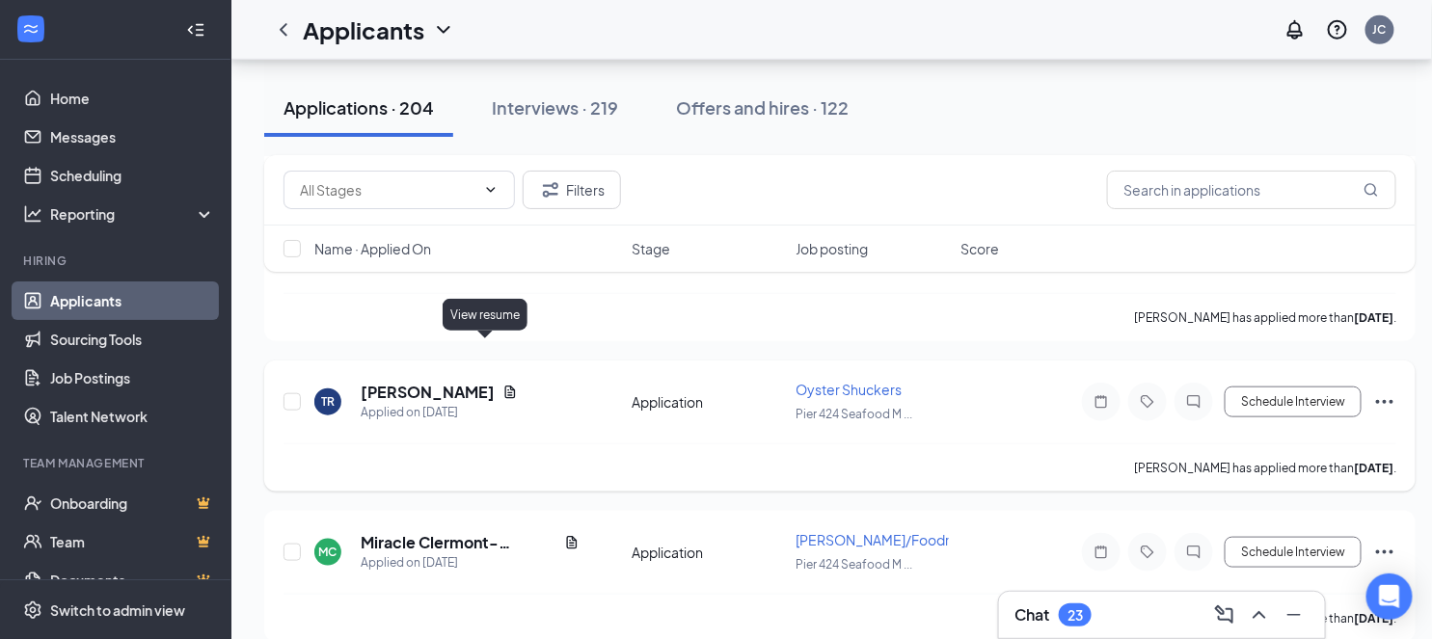
click at [505, 386] on icon "Document" at bounding box center [510, 392] width 11 height 13
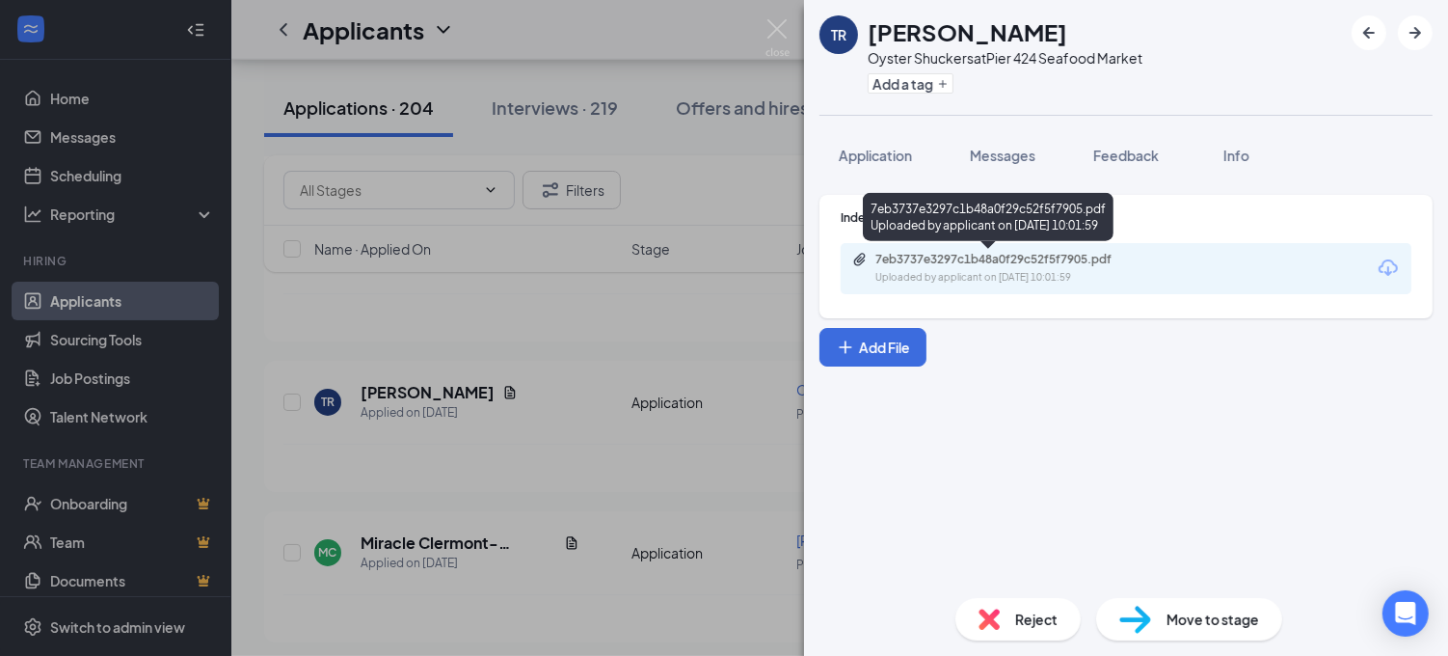
click at [953, 264] on div "7eb3737e3297c1b48a0f29c52f5f7905.pdf" at bounding box center [1010, 259] width 270 height 15
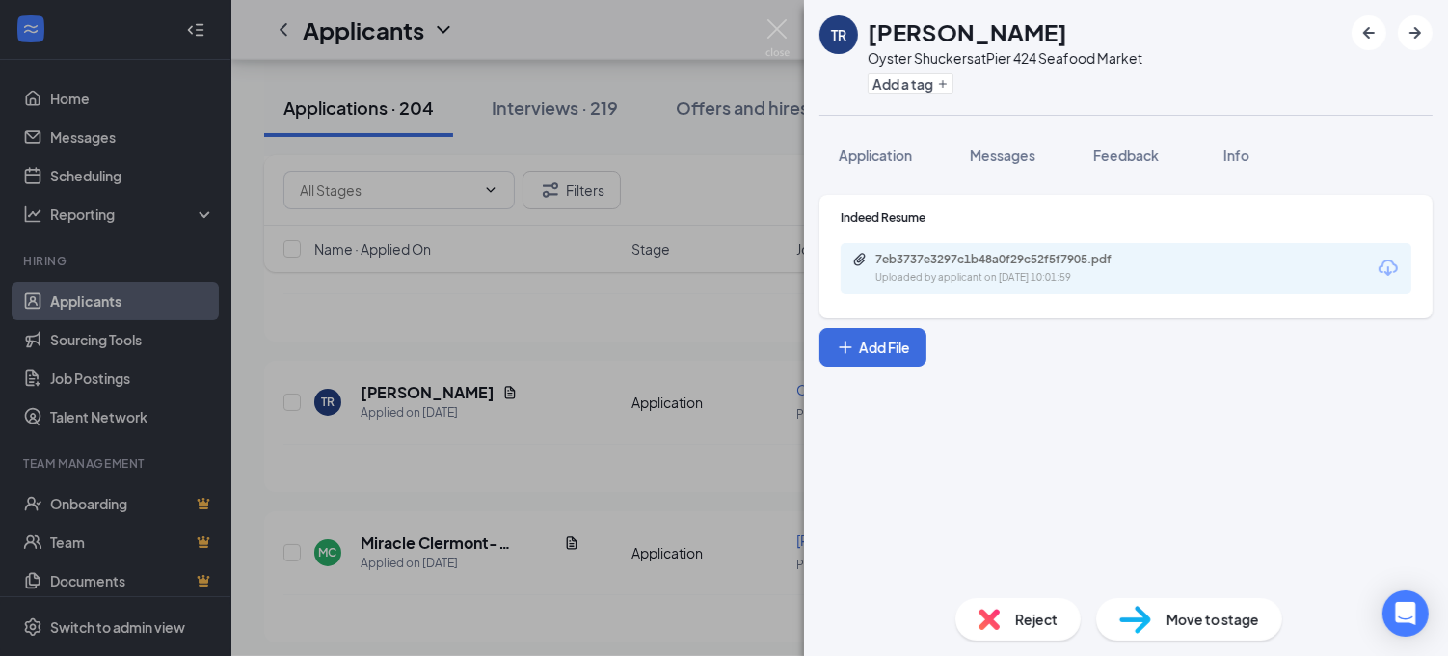
click at [612, 337] on div "TR [PERSON_NAME] Shuckers at Pier 424 Seafood Market Add a tag Application Mess…" at bounding box center [724, 328] width 1448 height 656
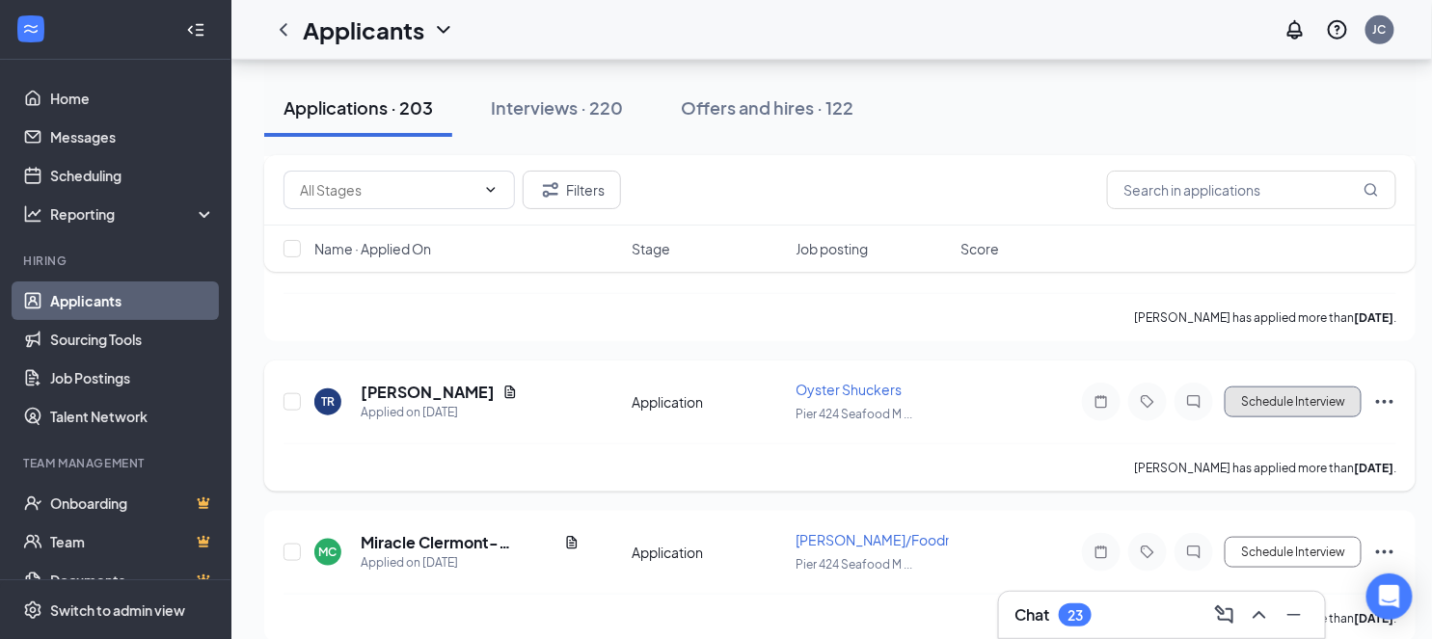
click at [1258, 387] on button "Schedule Interview" at bounding box center [1293, 402] width 137 height 31
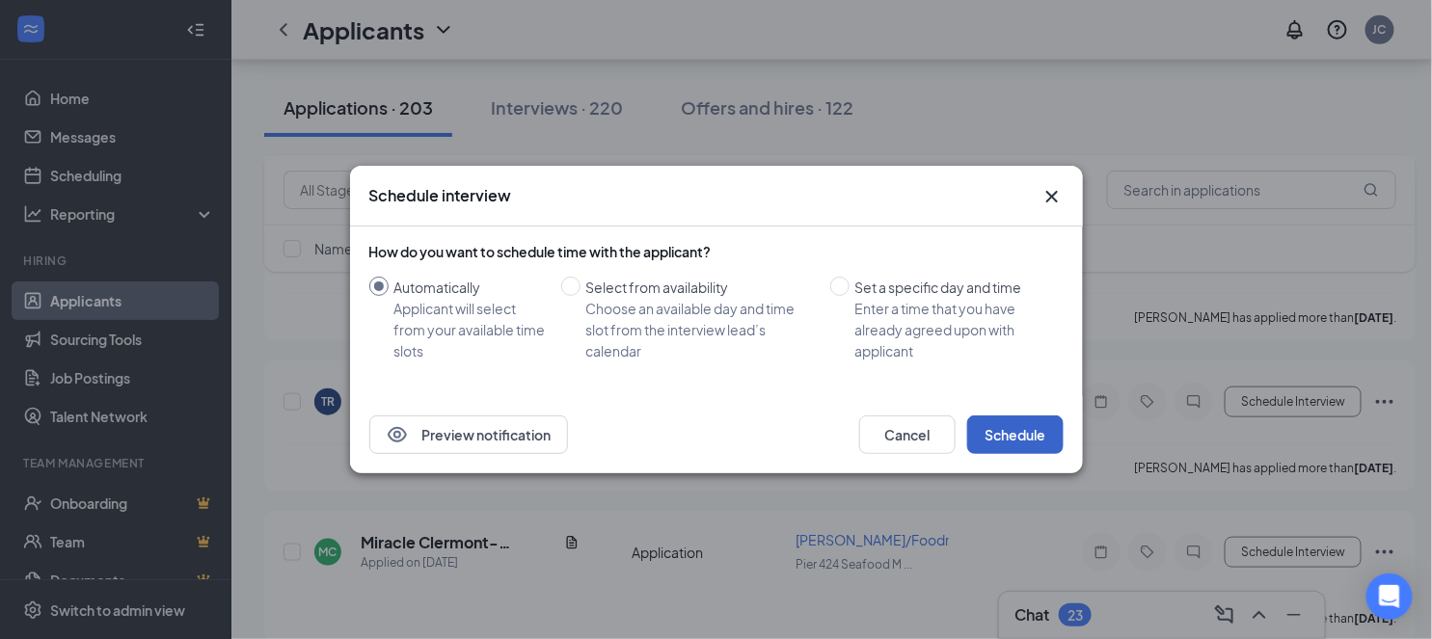
click at [1001, 428] on button "Schedule" at bounding box center [1015, 435] width 96 height 39
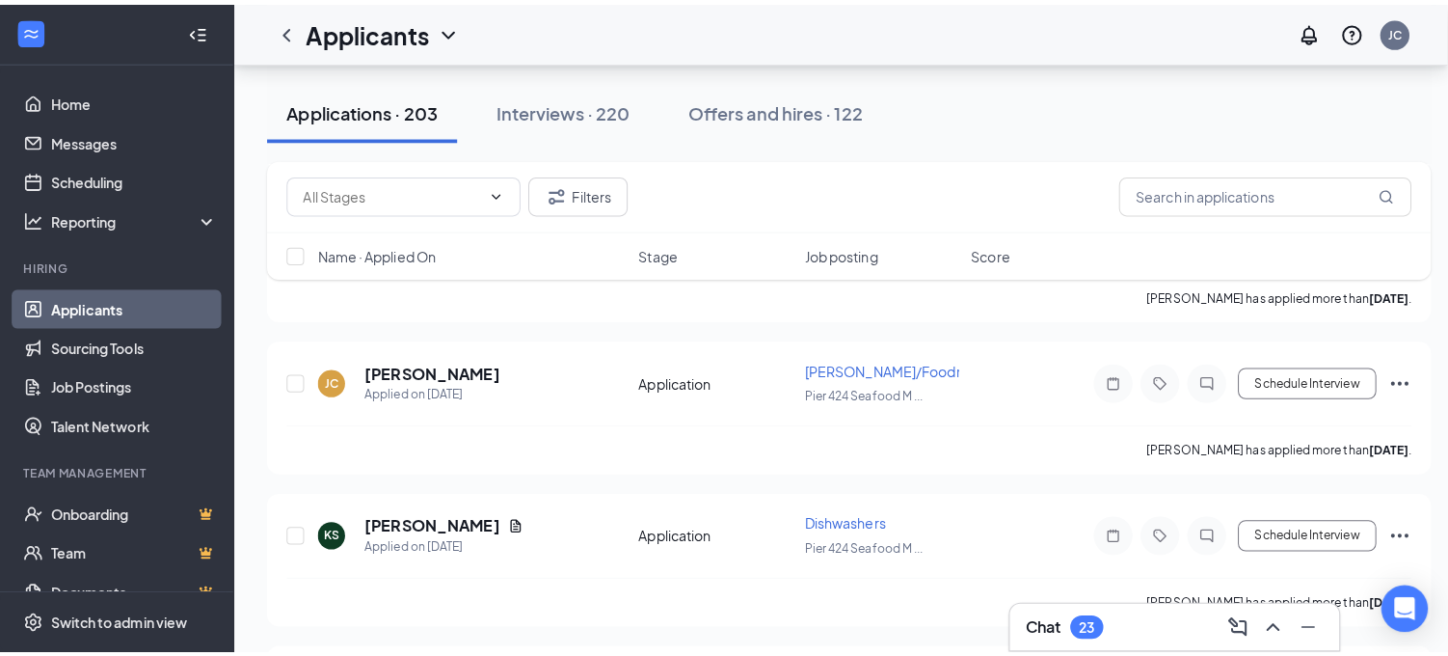
scroll to position [11445, 0]
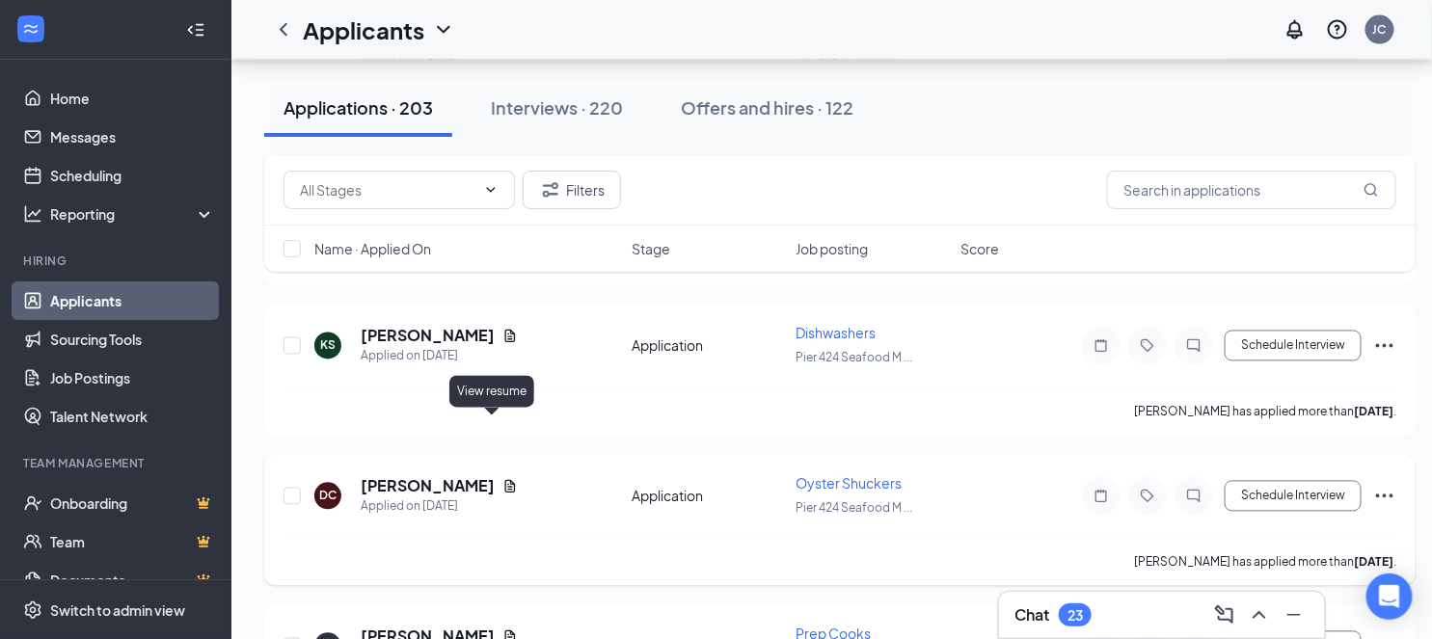
click at [505, 480] on icon "Document" at bounding box center [510, 486] width 11 height 13
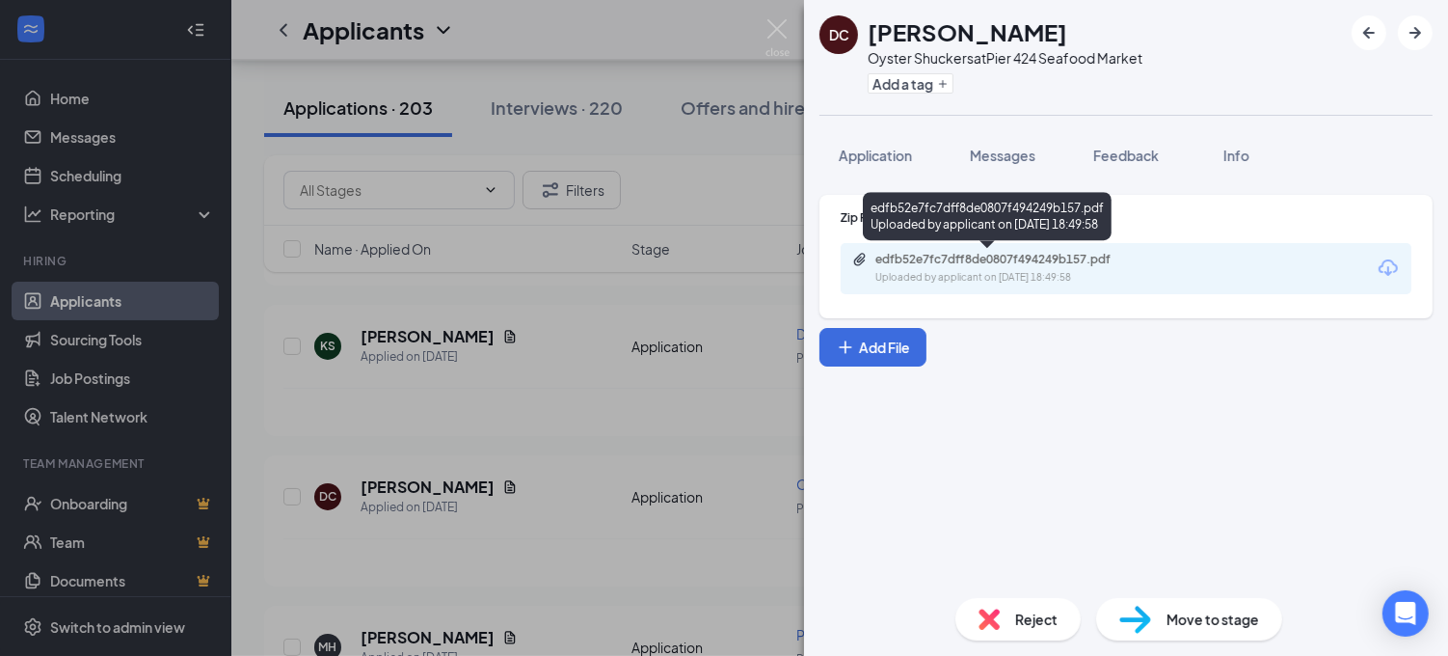
click at [970, 270] on div "Uploaded by applicant on [DATE] 18:49:58" at bounding box center [1019, 277] width 289 height 15
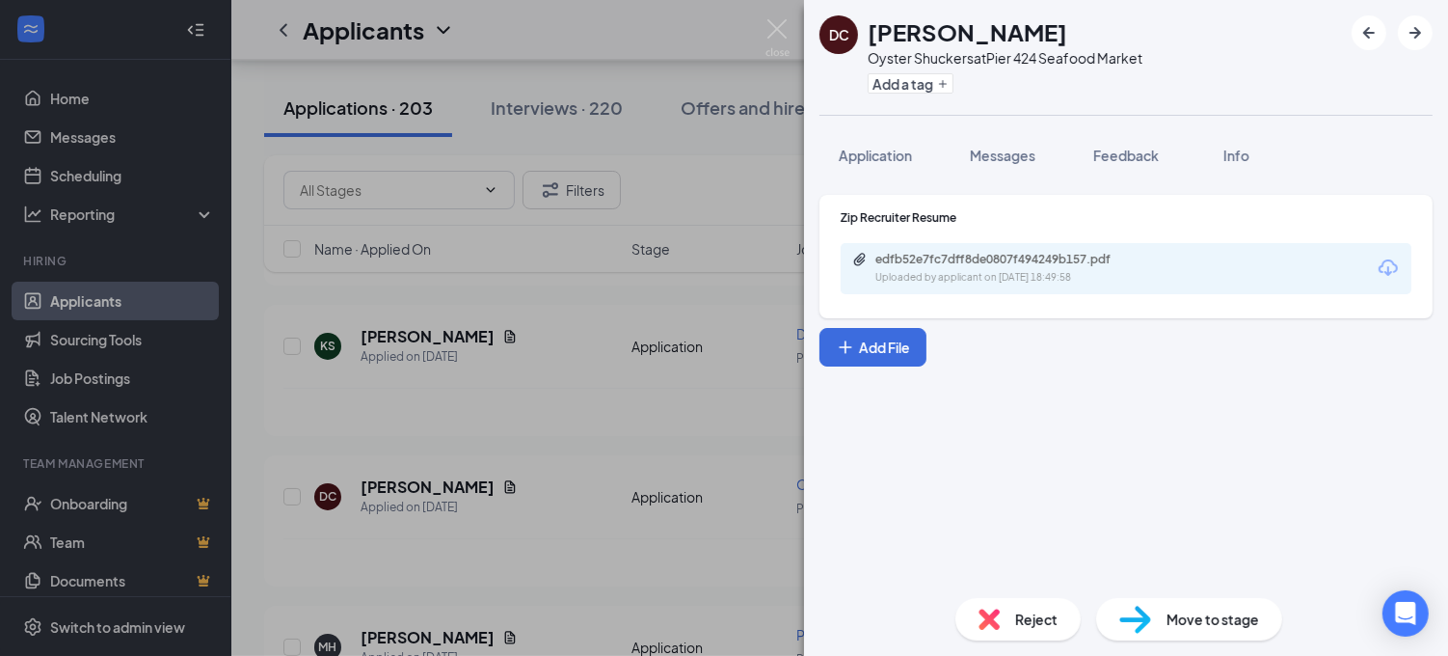
click at [721, 170] on div "DC [PERSON_NAME] Oyster Shuckers at Pier 424 Seafood Market Add a tag Applicati…" at bounding box center [724, 328] width 1448 height 656
click at [695, 195] on div "DC [PERSON_NAME] Oyster Shuckers at Pier 424 Seafood Market Add a tag Applicati…" at bounding box center [724, 328] width 1448 height 656
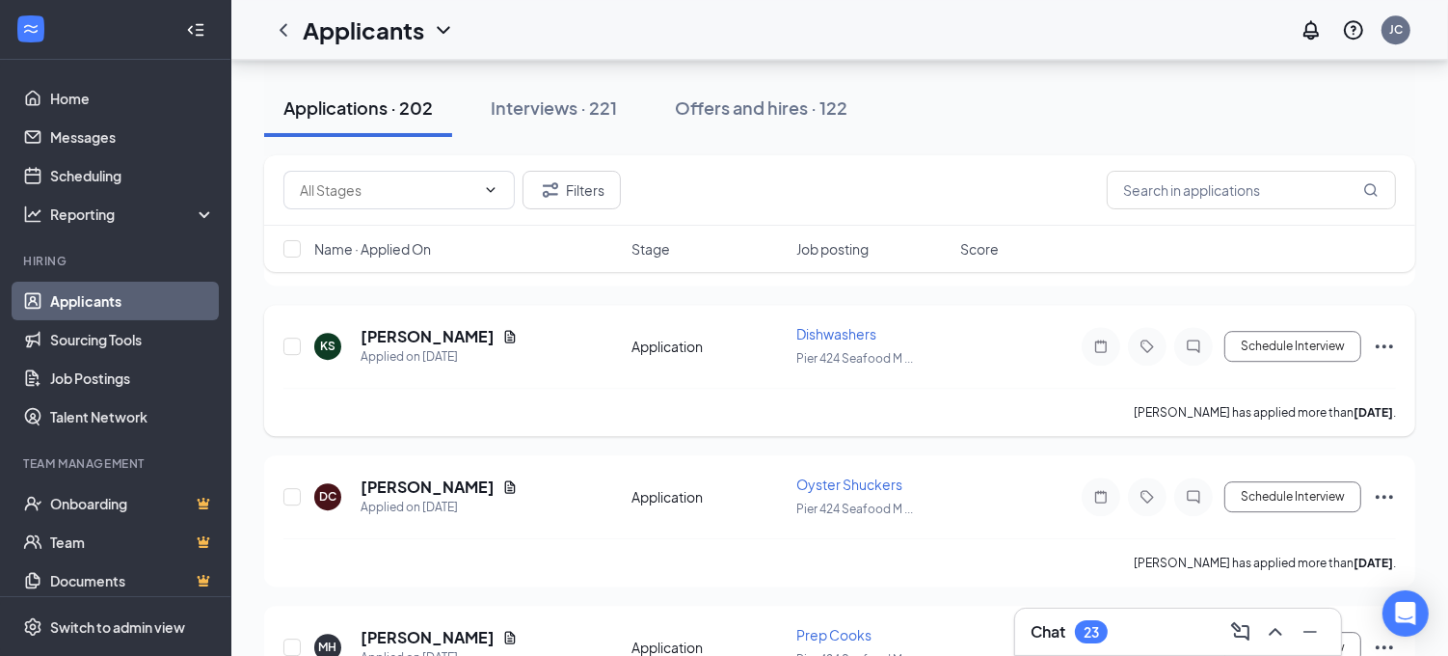
click at [729, 388] on div "[PERSON_NAME] has applied more than [DATE] ." at bounding box center [839, 412] width 1113 height 48
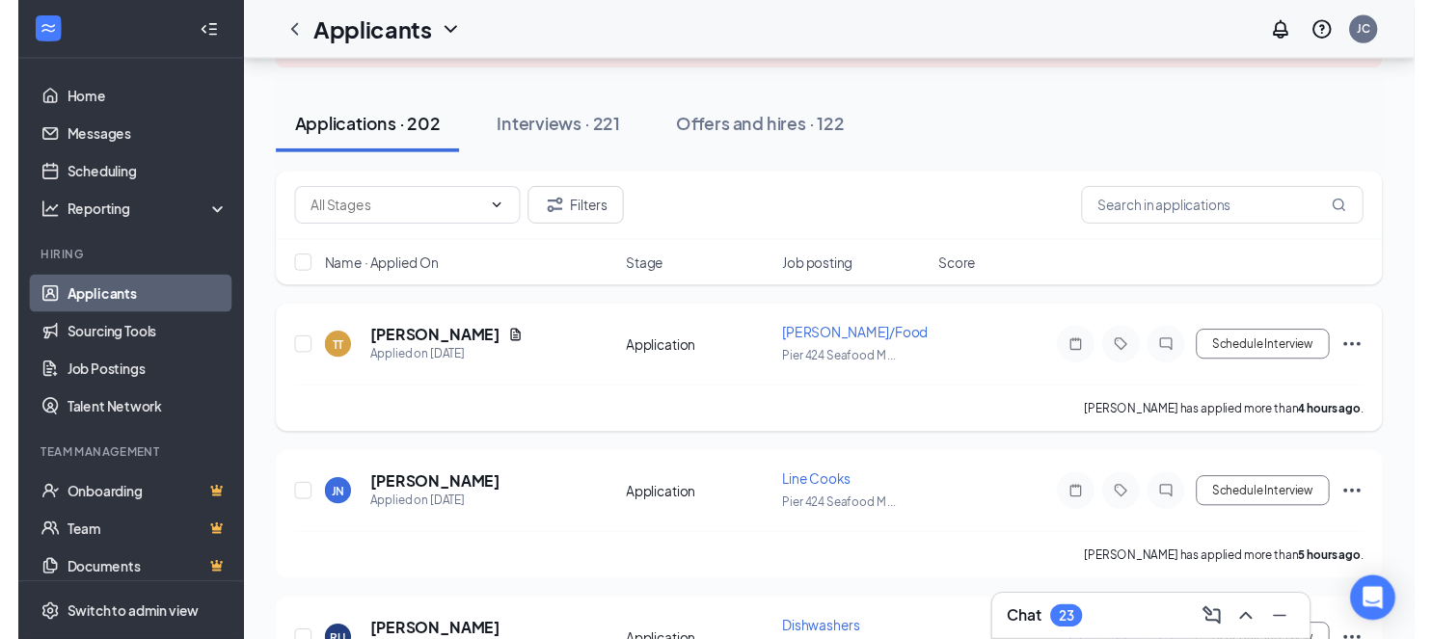
scroll to position [178, 0]
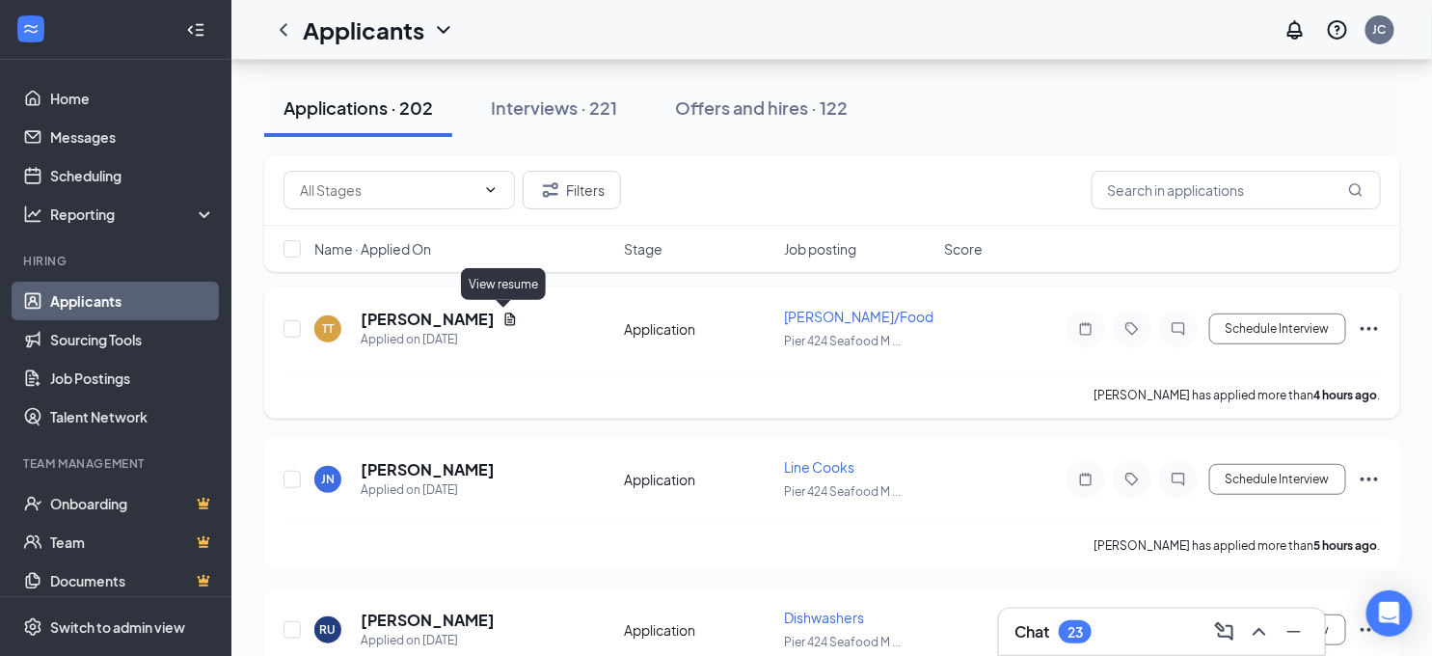
click at [505, 321] on icon "Document" at bounding box center [510, 318] width 11 height 13
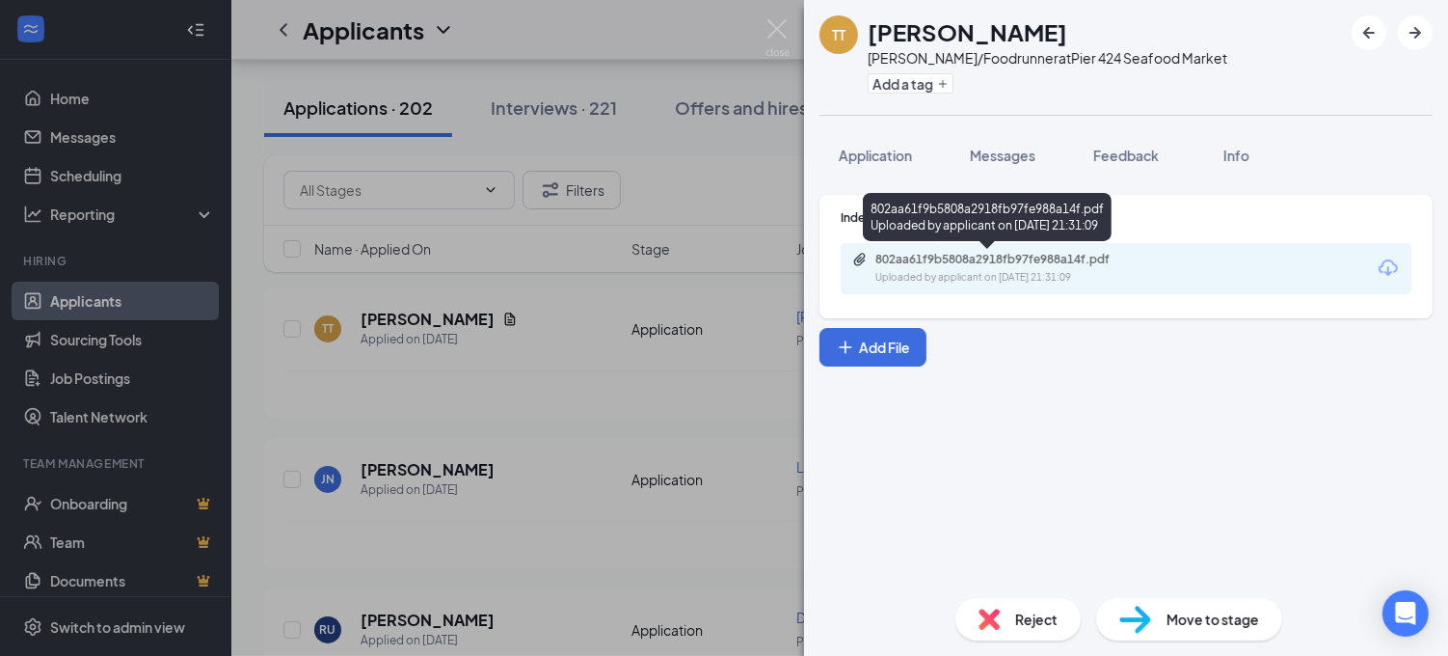
click at [1032, 257] on div "802aa61f9b5808a2918fb97fe988a14f.pdf" at bounding box center [1010, 259] width 270 height 15
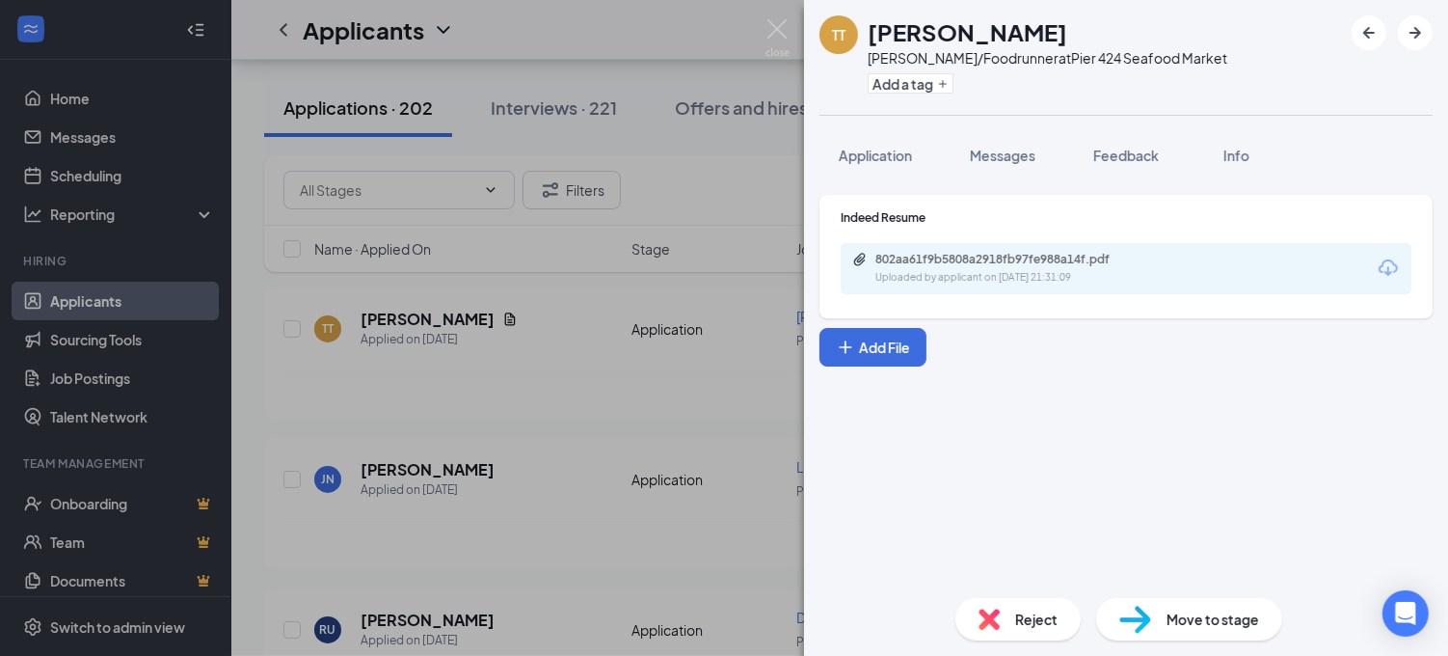
click at [606, 337] on div "TT [PERSON_NAME]/Foodrunner at Pier 424 Seafood Market Add a tag Application Me…" at bounding box center [724, 328] width 1448 height 656
click at [607, 456] on div "TT [PERSON_NAME]/Foodrunner at Pier 424 Seafood Market Add a tag Application Me…" at bounding box center [724, 328] width 1448 height 656
click at [579, 422] on div "TT [PERSON_NAME]/Foodrunner at Pier 424 Seafood Market Add a tag Application Me…" at bounding box center [724, 328] width 1448 height 656
click at [561, 390] on div "[PERSON_NAME] has applied more than 4 hours ago ." at bounding box center [839, 394] width 1113 height 48
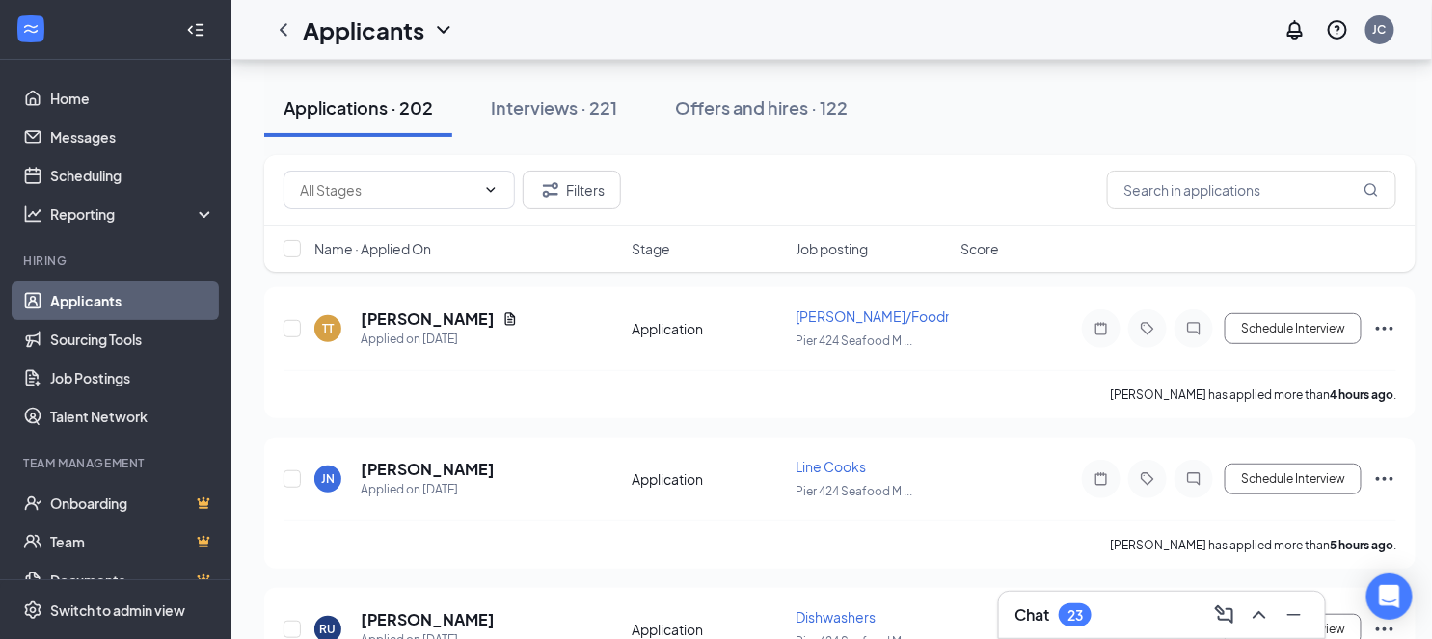
click at [561, 390] on div "[PERSON_NAME] has applied more than 4 hours ago ." at bounding box center [839, 394] width 1113 height 48
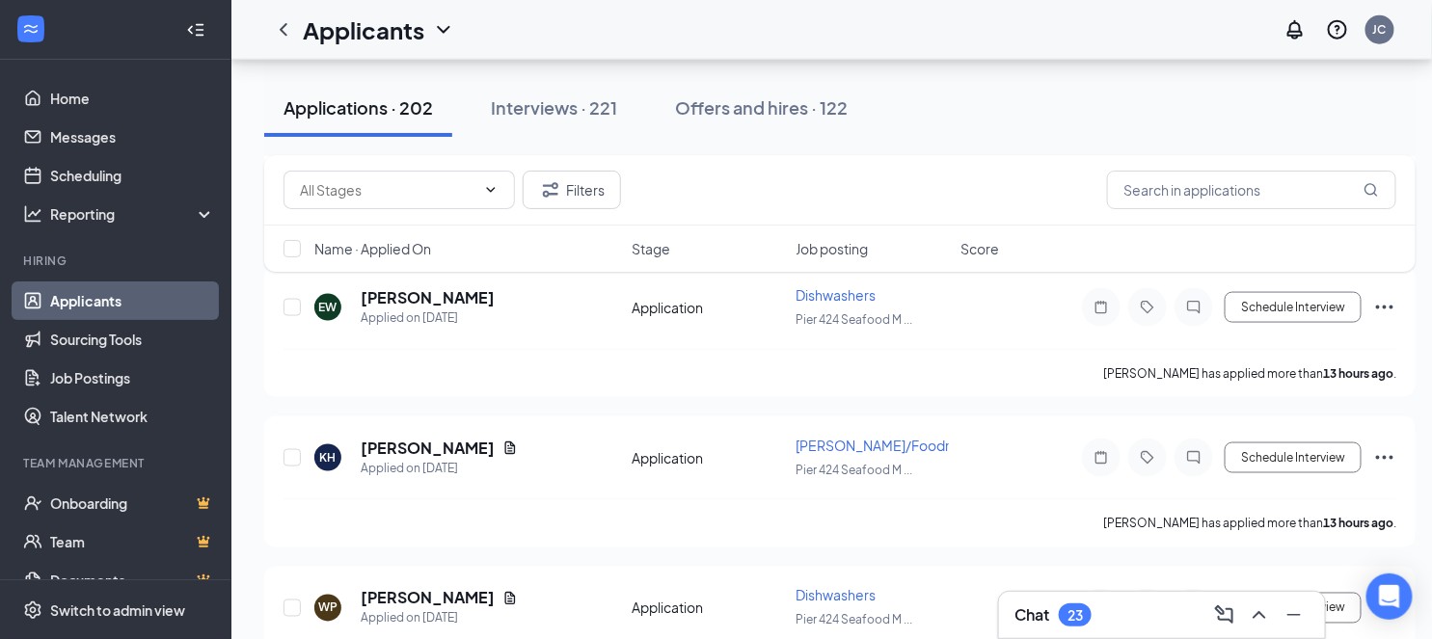
scroll to position [929, 0]
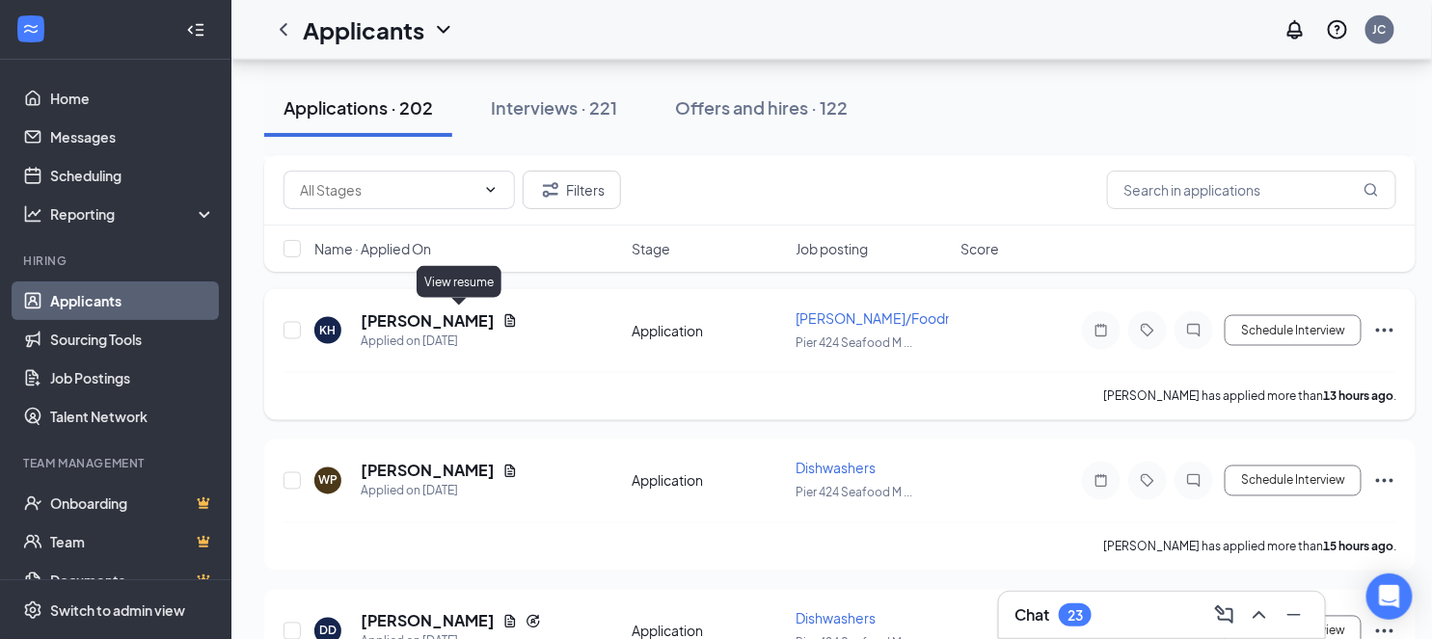
click at [502, 315] on icon "Document" at bounding box center [509, 320] width 15 height 15
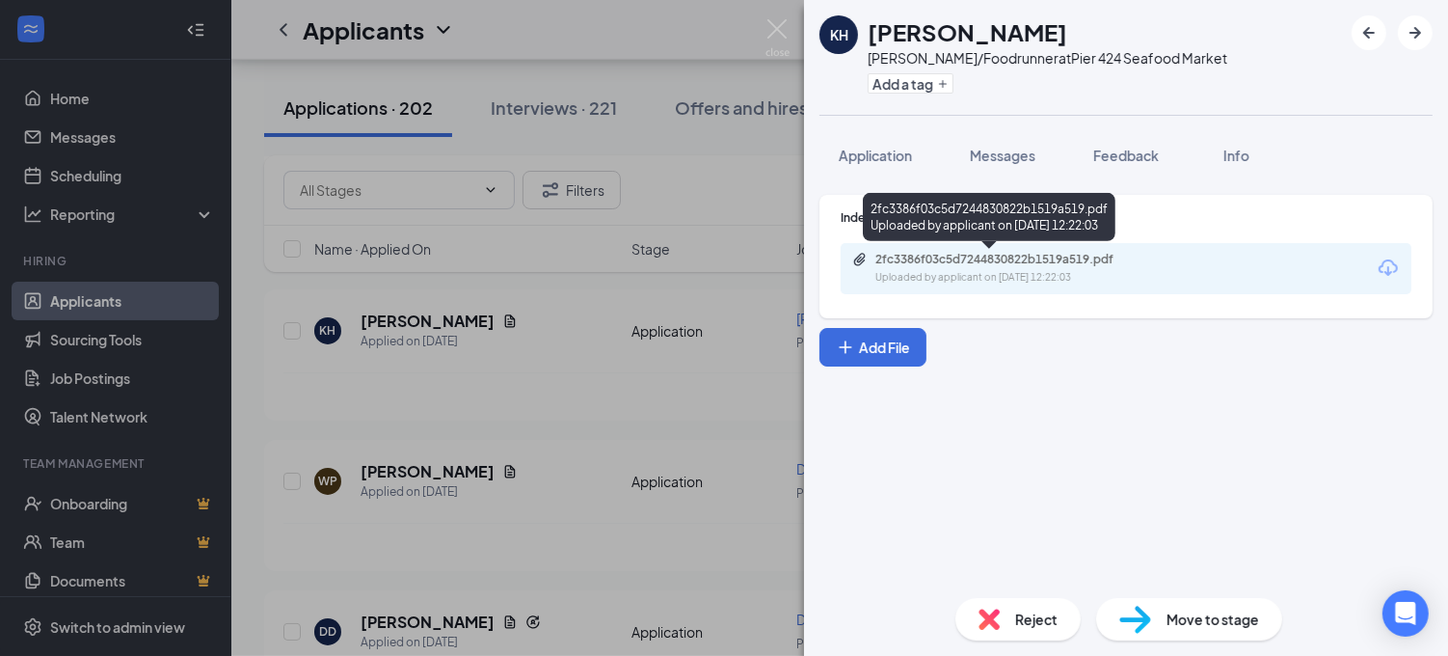
click at [990, 267] on div "2fc3386f03c5d7244830822b1519a519.pdf Uploaded by applicant on [DATE] 12:22:03" at bounding box center [1008, 269] width 312 height 34
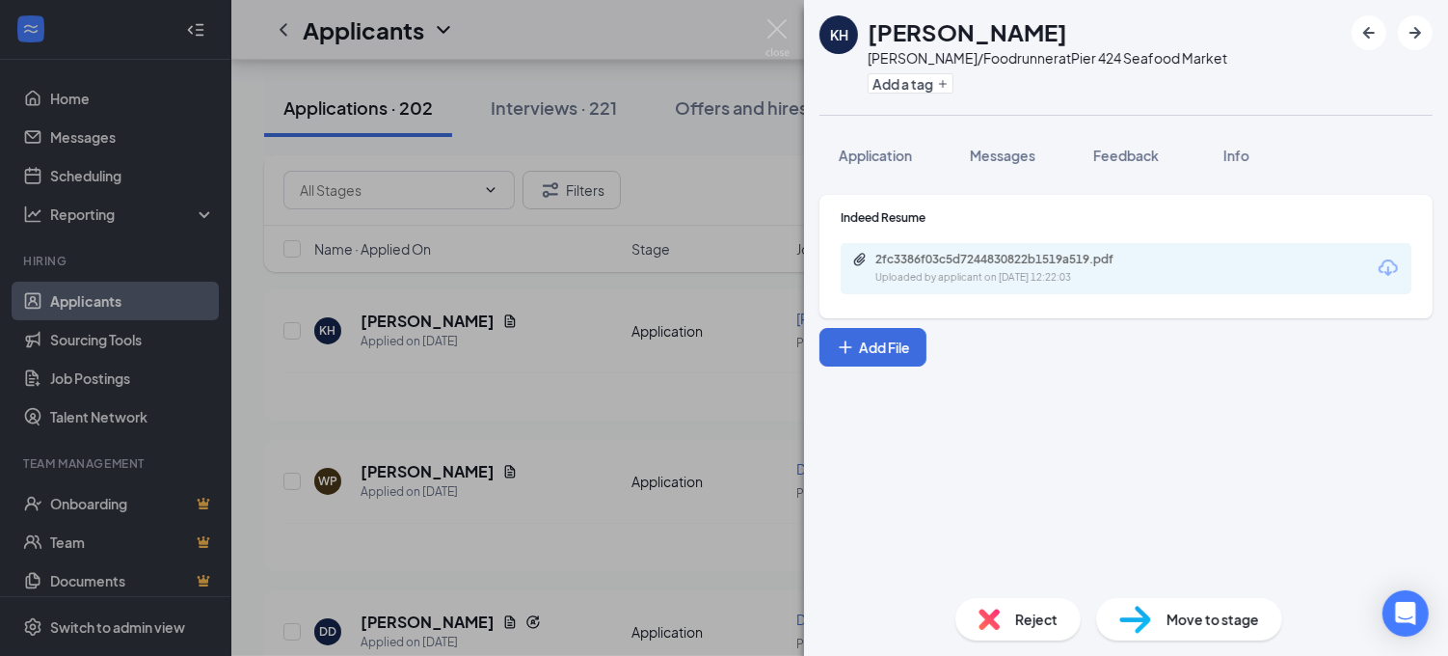
click at [602, 379] on div "[PERSON_NAME] [PERSON_NAME]/Foodrunner at Pier 424 Seafood Market Add a tag App…" at bounding box center [724, 328] width 1448 height 656
click at [557, 372] on div "[PERSON_NAME] has applied more than 13 hours ago ." at bounding box center [839, 396] width 1113 height 48
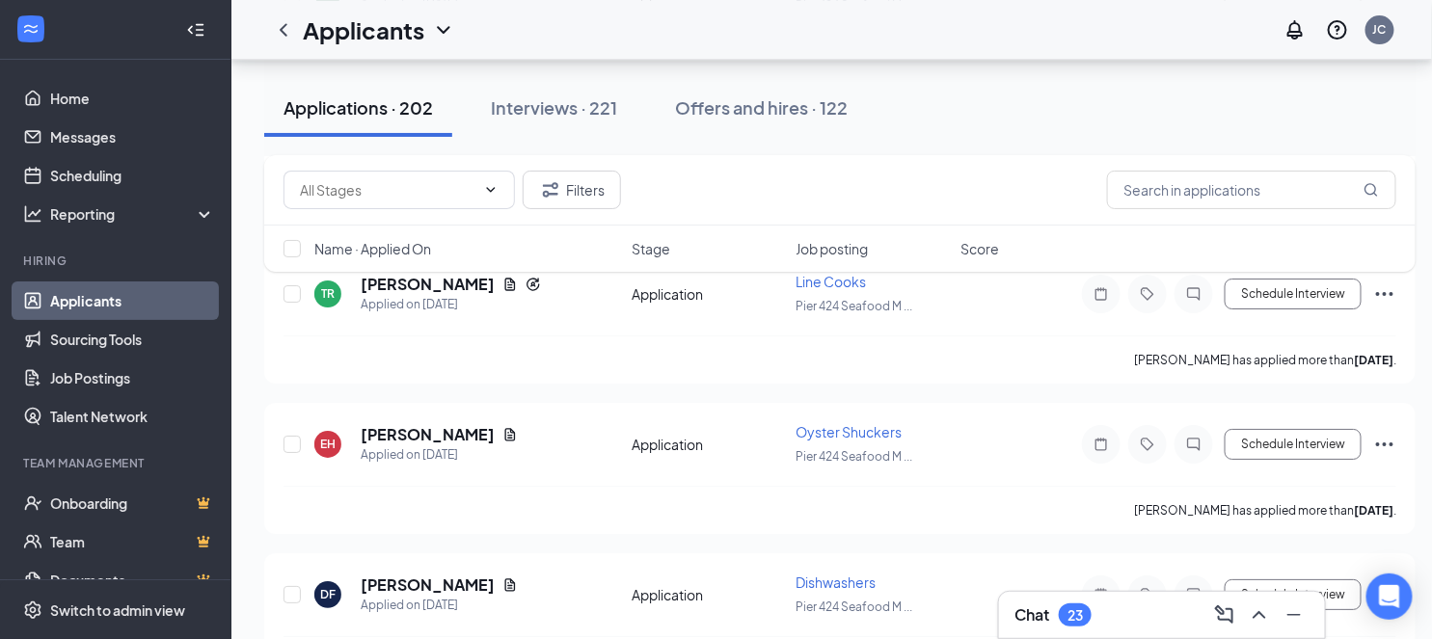
scroll to position [2321, 0]
click at [502, 425] on icon "Document" at bounding box center [509, 432] width 15 height 15
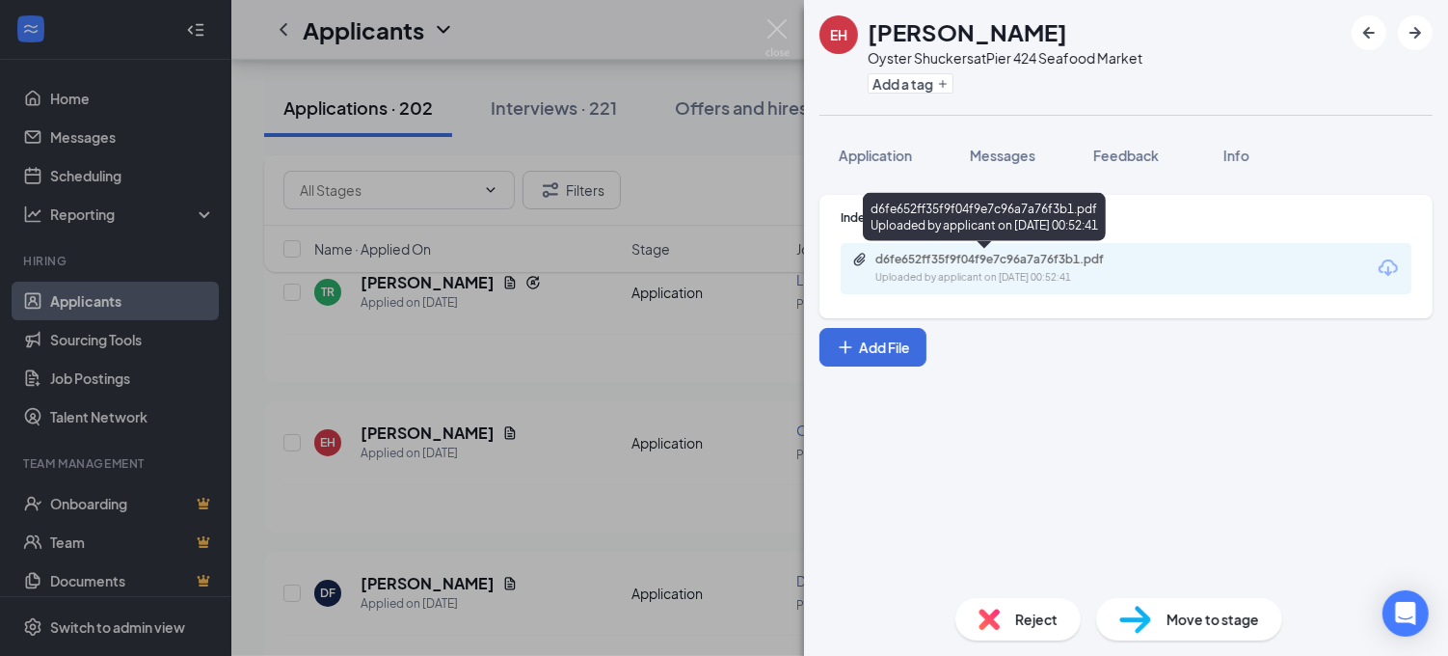
click at [967, 253] on div "d6fe652ff35f9f04f9e7c96a7a76f3b1.pdf" at bounding box center [1010, 259] width 270 height 15
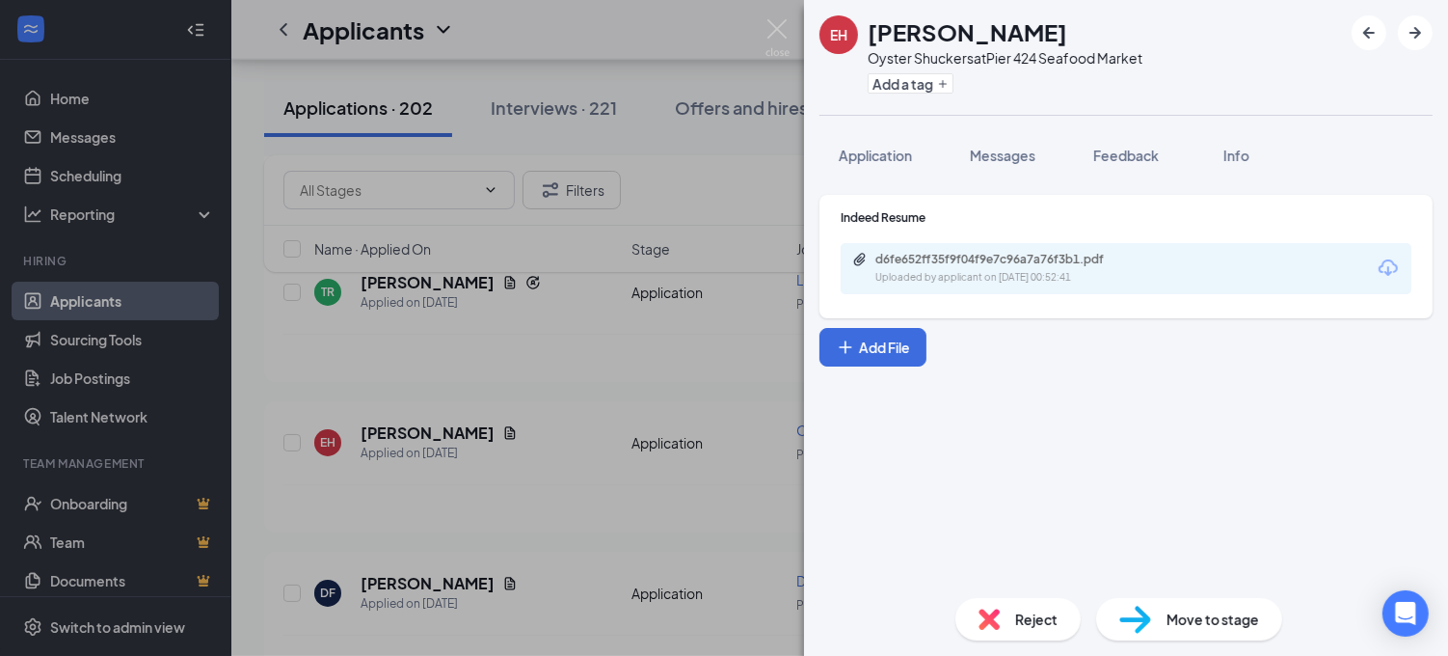
click at [661, 301] on div "EH [PERSON_NAME] Oyster Shuckers at Pier 424 Seafood Market Add a tag Applicati…" at bounding box center [724, 328] width 1448 height 656
click at [649, 336] on div "[PERSON_NAME] has applied more than [DATE] ." at bounding box center [839, 358] width 1113 height 48
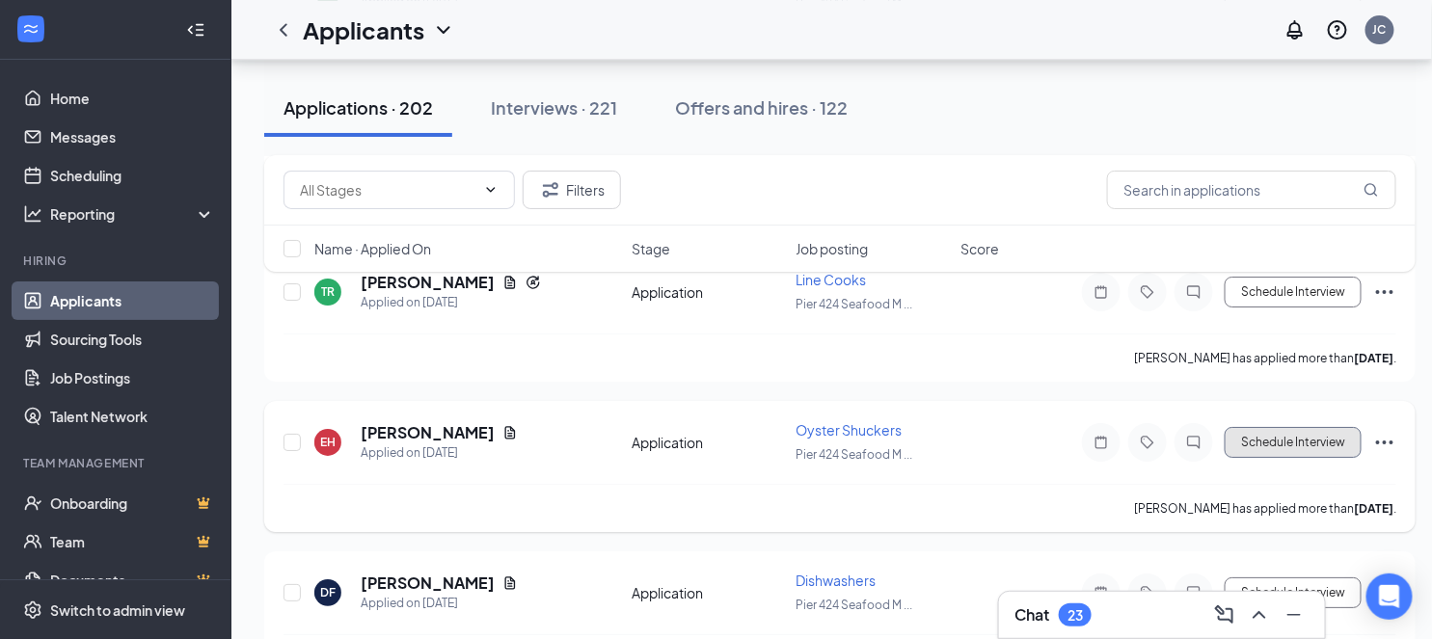
click at [1268, 427] on button "Schedule Interview" at bounding box center [1293, 442] width 137 height 31
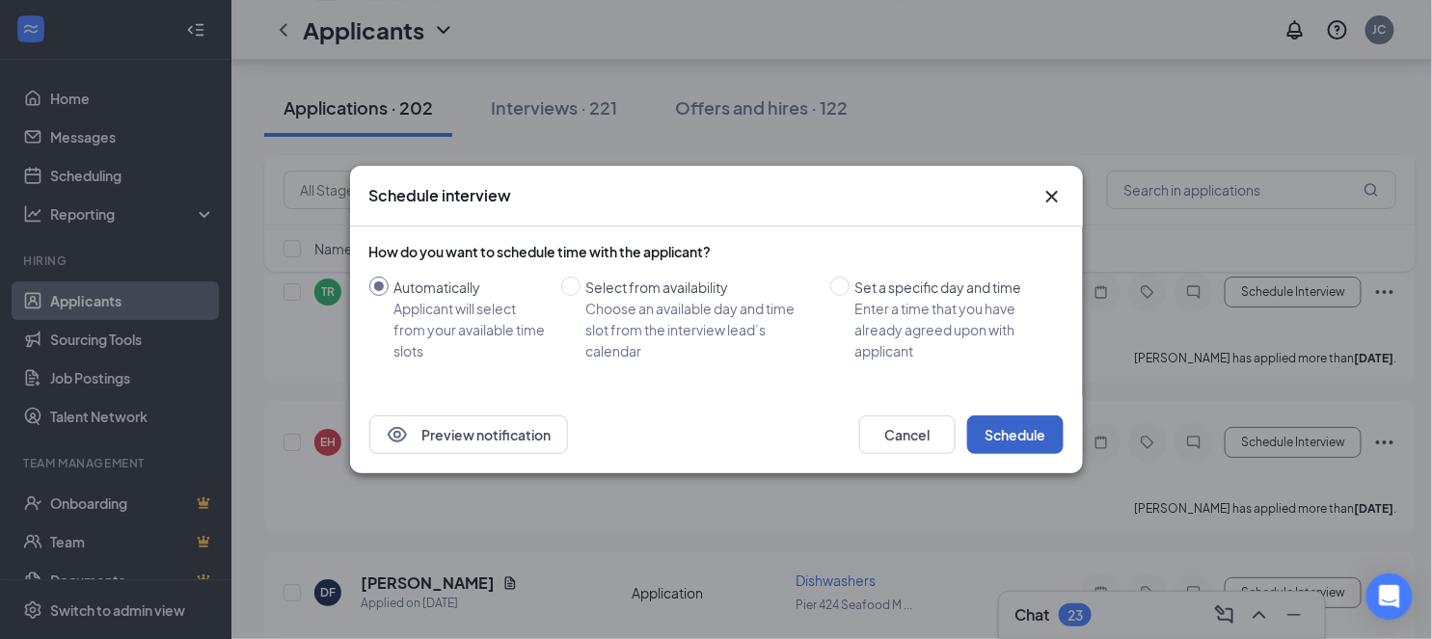
click at [1028, 436] on button "Schedule" at bounding box center [1015, 435] width 96 height 39
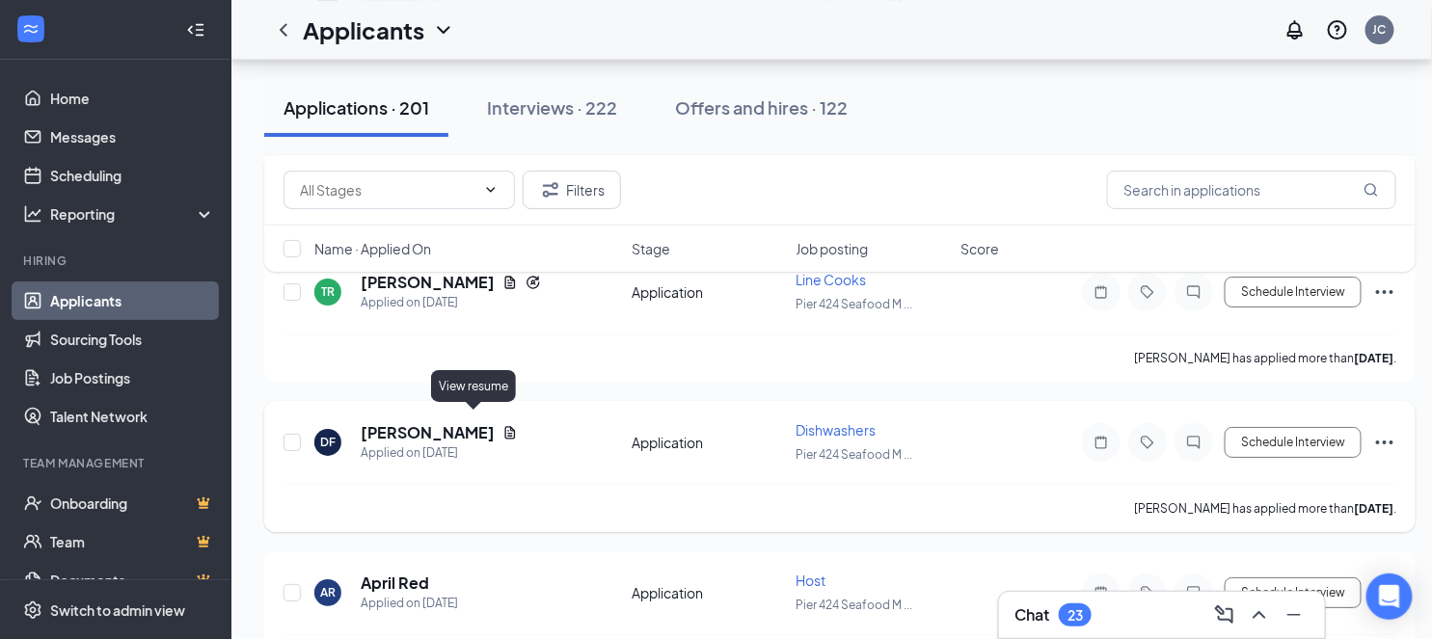
click at [505, 426] on icon "Document" at bounding box center [510, 432] width 11 height 13
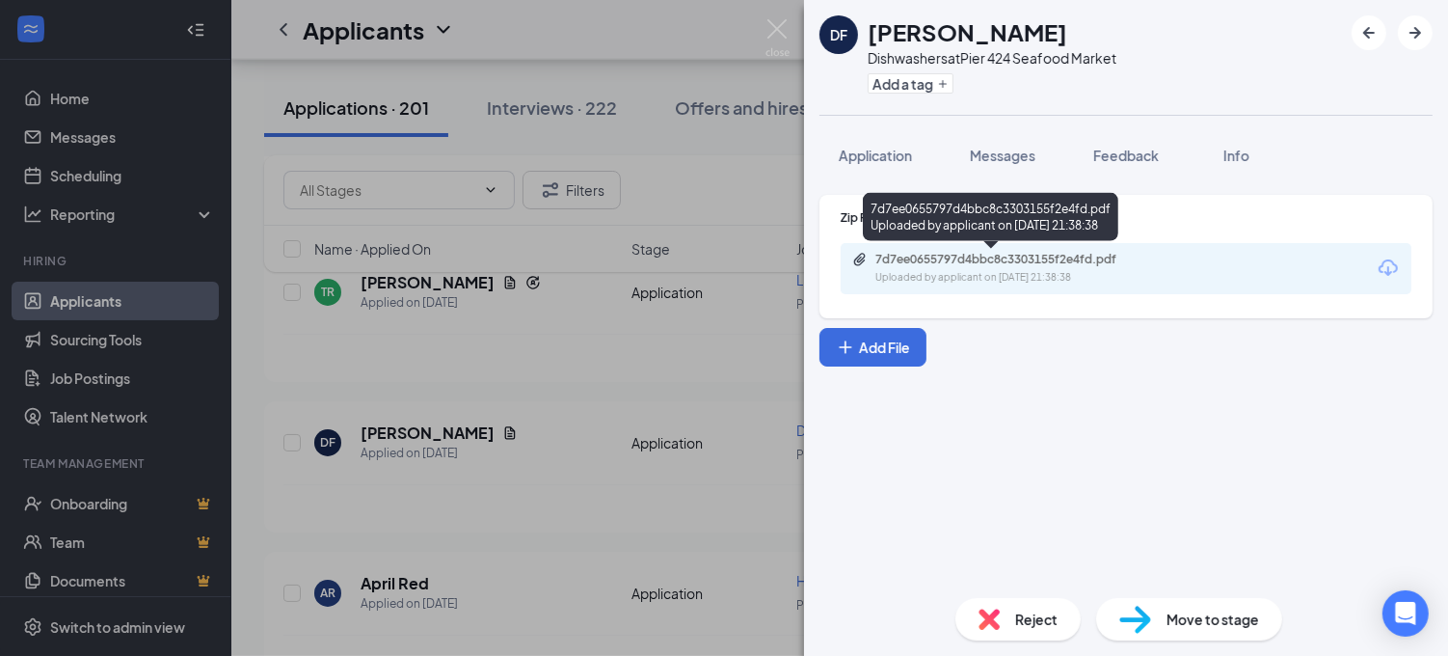
click at [955, 263] on div "7d7ee0655797d4bbc8c3303155f2e4fd.pdf" at bounding box center [1010, 259] width 270 height 15
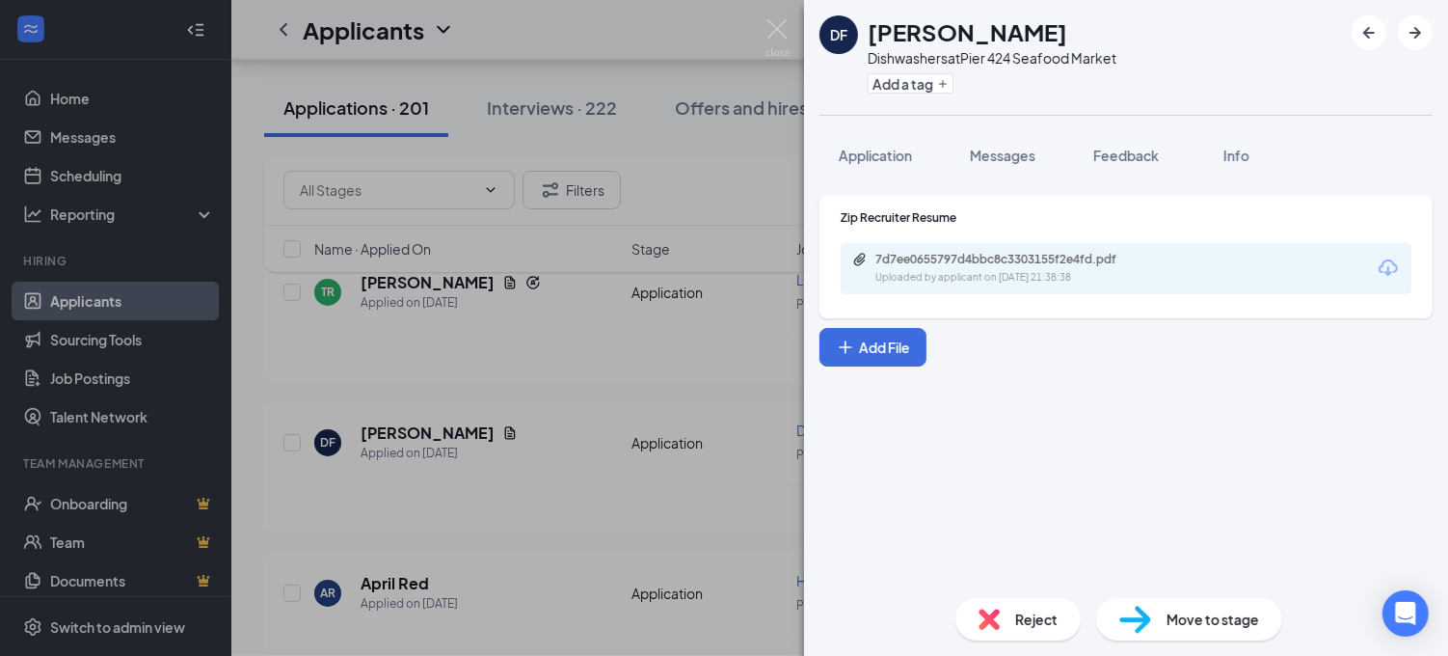
click at [618, 355] on div "DF [PERSON_NAME] Dishwashers at Pier 424 Seafood Market Add a tag Application M…" at bounding box center [724, 328] width 1448 height 656
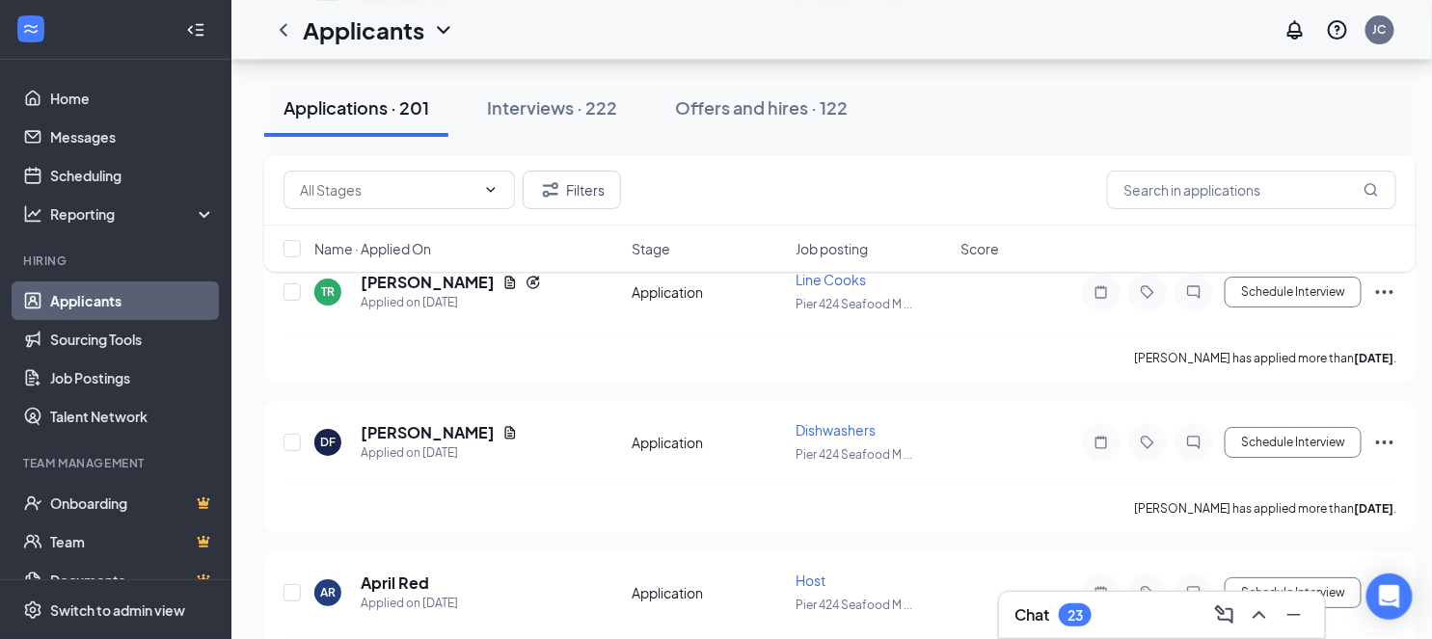
click at [580, 268] on div "Name · Applied On Stage Job posting Score" at bounding box center [839, 249] width 1151 height 46
